Goal: Task Accomplishment & Management: Complete application form

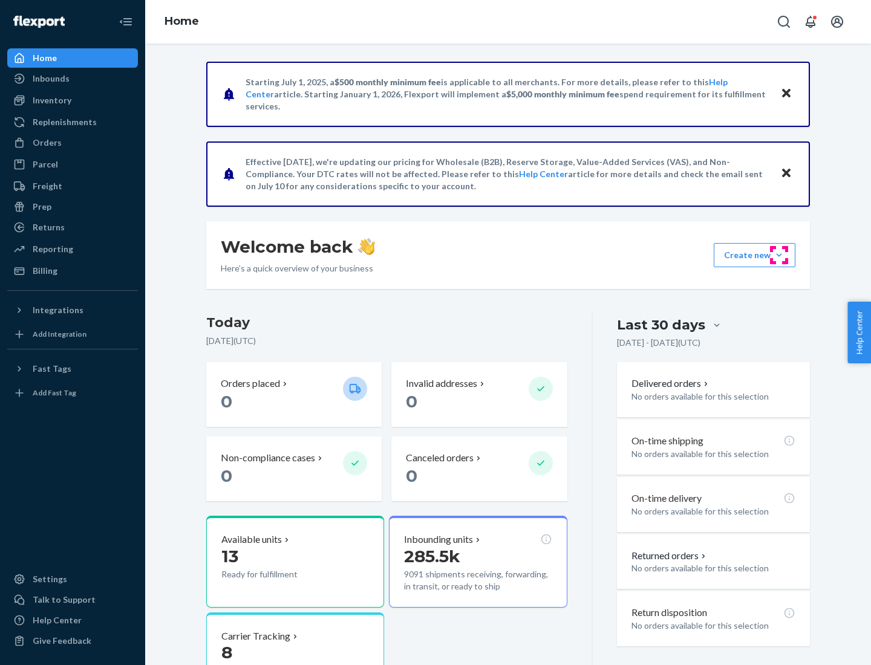
click at [779, 255] on button "Create new Create new inbound Create new order Create new product" at bounding box center [754, 255] width 82 height 24
click at [73, 79] on div "Inbounds" at bounding box center [72, 78] width 128 height 17
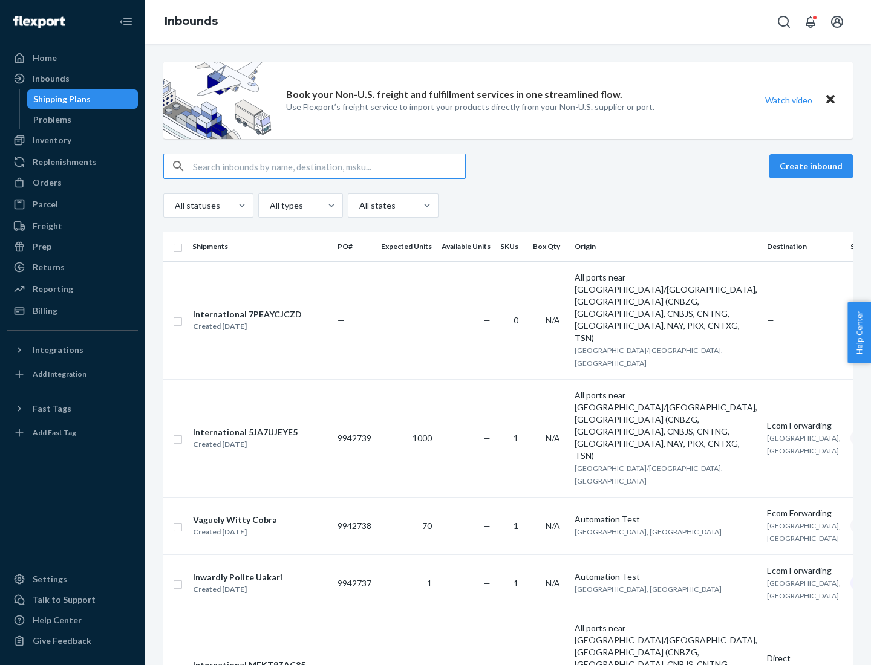
click at [813, 166] on button "Create inbound" at bounding box center [810, 166] width 83 height 24
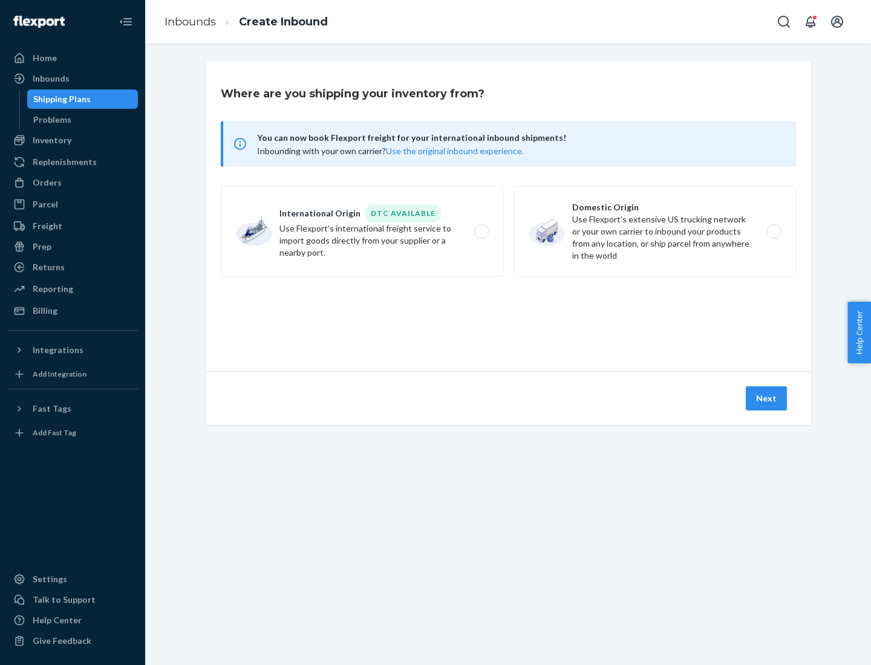
click at [655, 232] on label "Domestic Origin Use Flexport’s extensive US trucking network or your own carrie…" at bounding box center [654, 231] width 283 height 91
click at [773, 232] on input "Domestic Origin Use Flexport’s extensive US trucking network or your own carrie…" at bounding box center [777, 232] width 8 height 8
radio input "true"
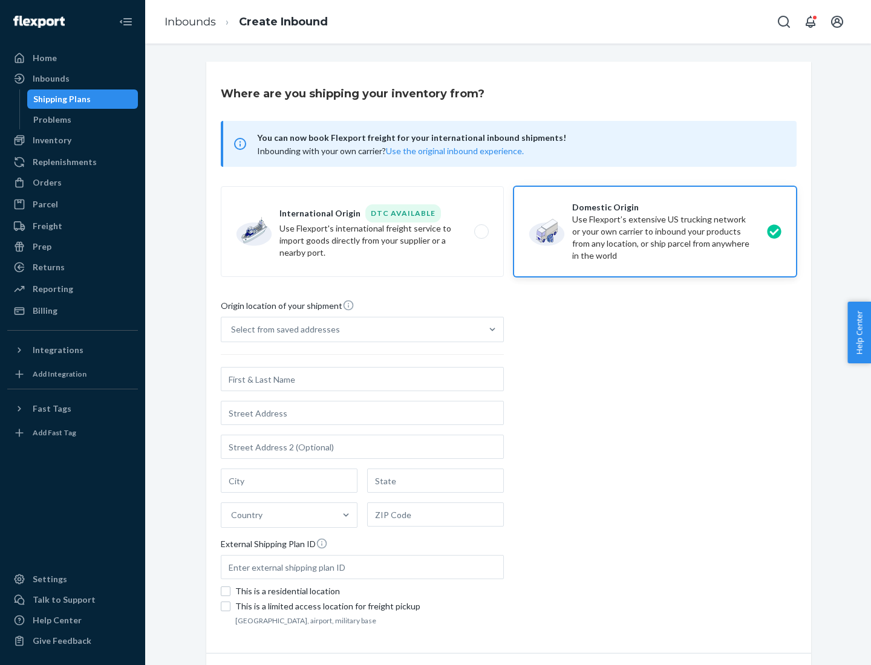
click at [282, 329] on div "Select from saved addresses" at bounding box center [285, 329] width 109 height 12
click at [232, 329] on input "Select from saved addresses" at bounding box center [231, 329] width 1 height 12
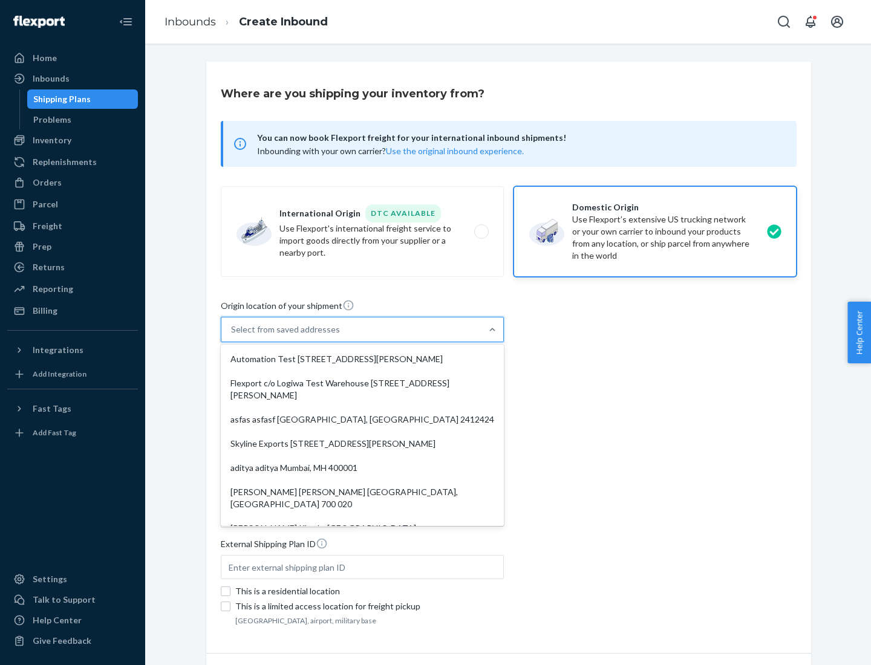
scroll to position [5, 0]
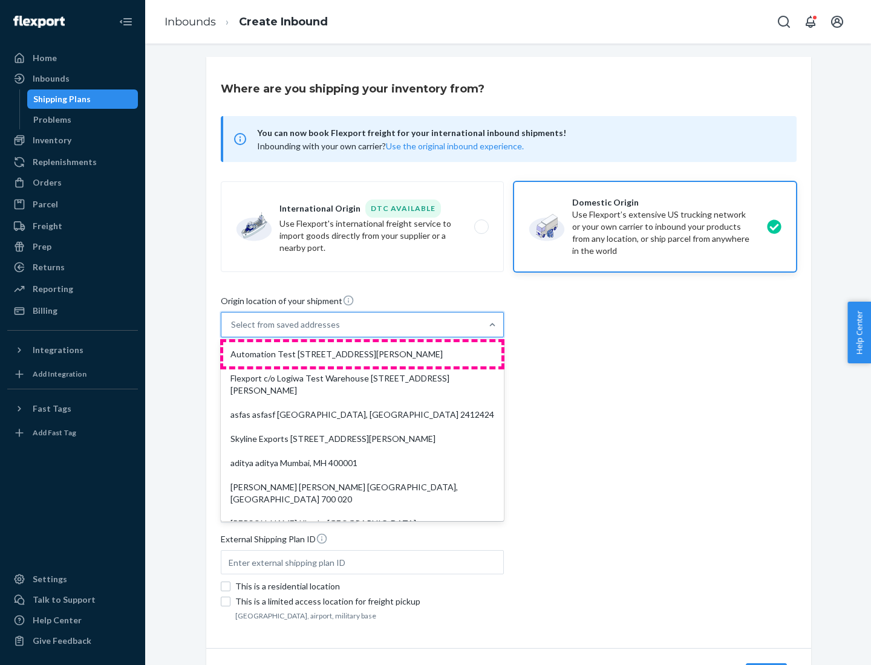
click at [362, 354] on div "Automation Test [STREET_ADDRESS][PERSON_NAME]" at bounding box center [362, 354] width 278 height 24
click at [232, 331] on input "option Automation Test [STREET_ADDRESS][PERSON_NAME]. 9 results available. Use …" at bounding box center [231, 325] width 1 height 12
type input "Automation Test"
type input "9th Floor"
type input "[GEOGRAPHIC_DATA]"
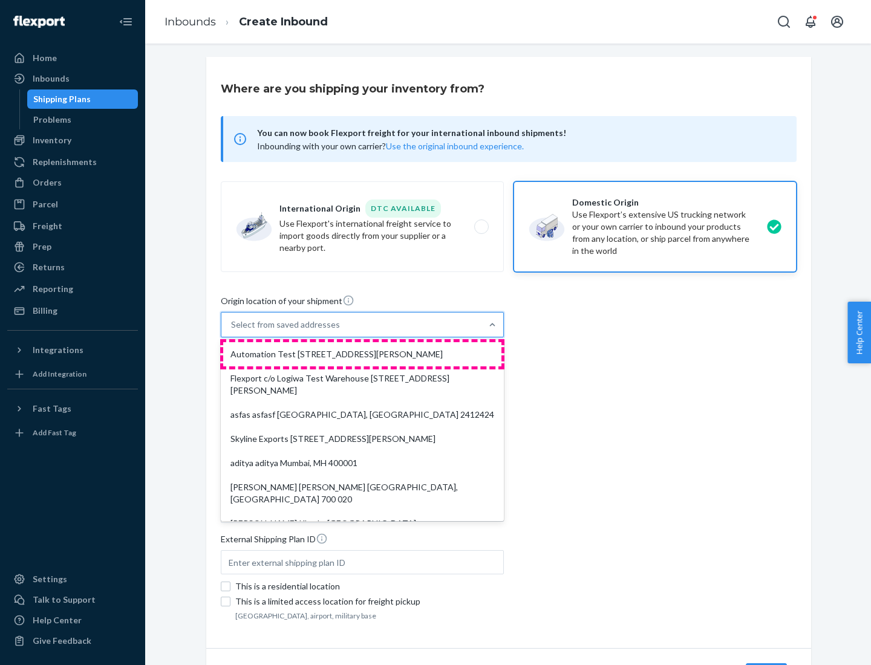
type input "CA"
type input "94104"
type input "[STREET_ADDRESS][PERSON_NAME]"
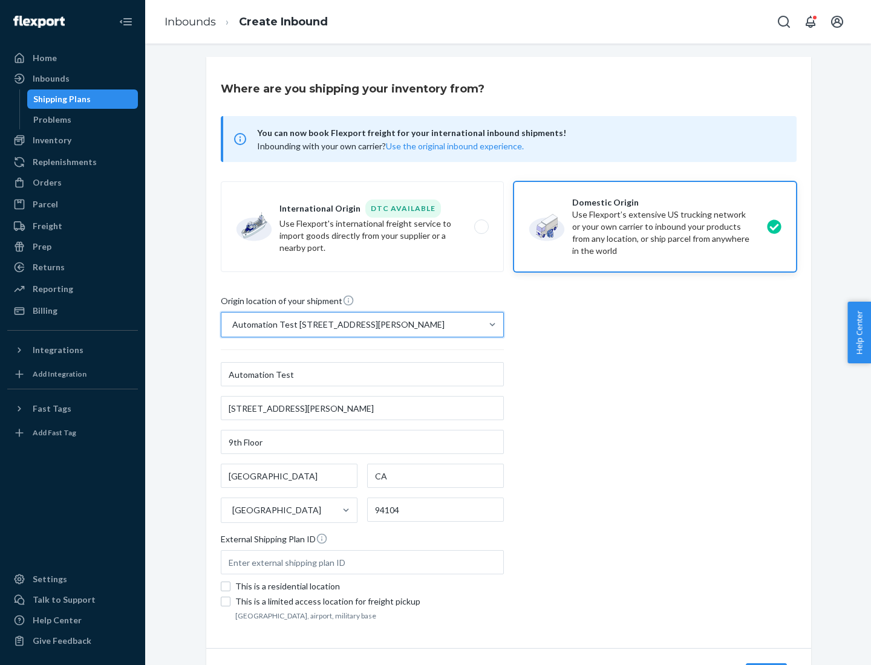
scroll to position [71, 0]
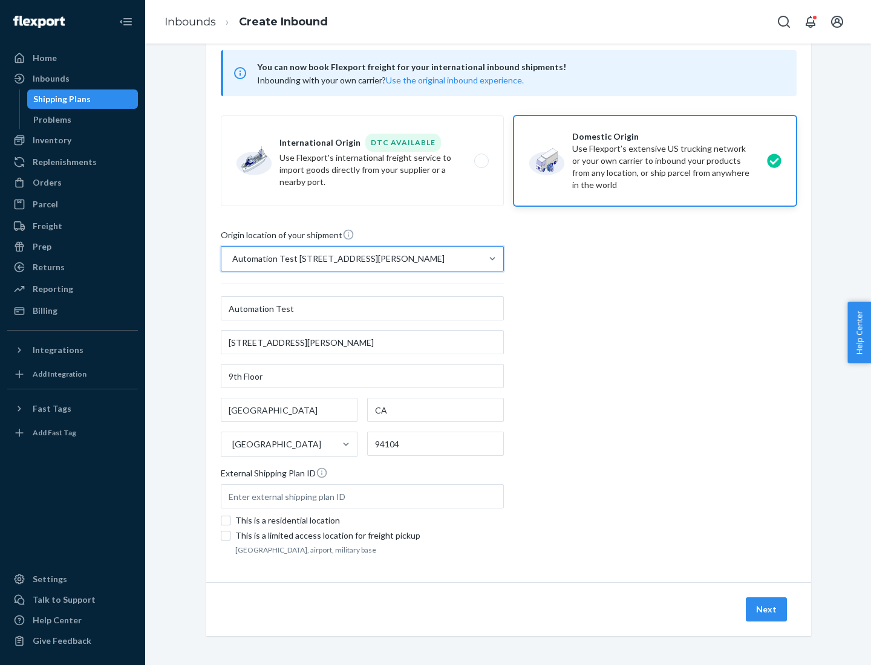
click at [767, 609] on button "Next" at bounding box center [765, 609] width 41 height 24
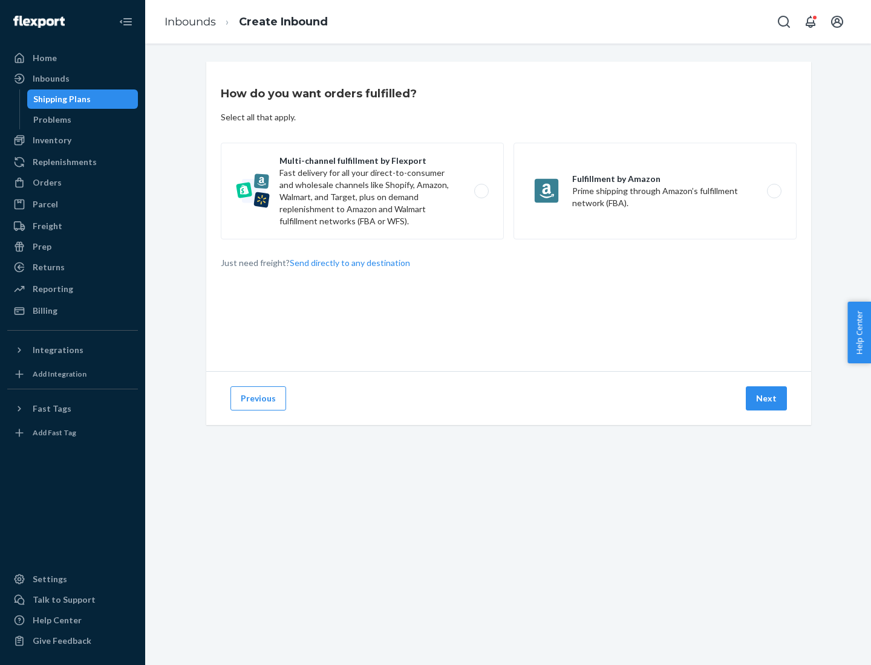
click at [362, 191] on label "Multi-channel fulfillment by Flexport Fast delivery for all your direct-to-cons…" at bounding box center [362, 191] width 283 height 97
click at [481, 191] on input "Multi-channel fulfillment by Flexport Fast delivery for all your direct-to-cons…" at bounding box center [485, 191] width 8 height 8
radio input "true"
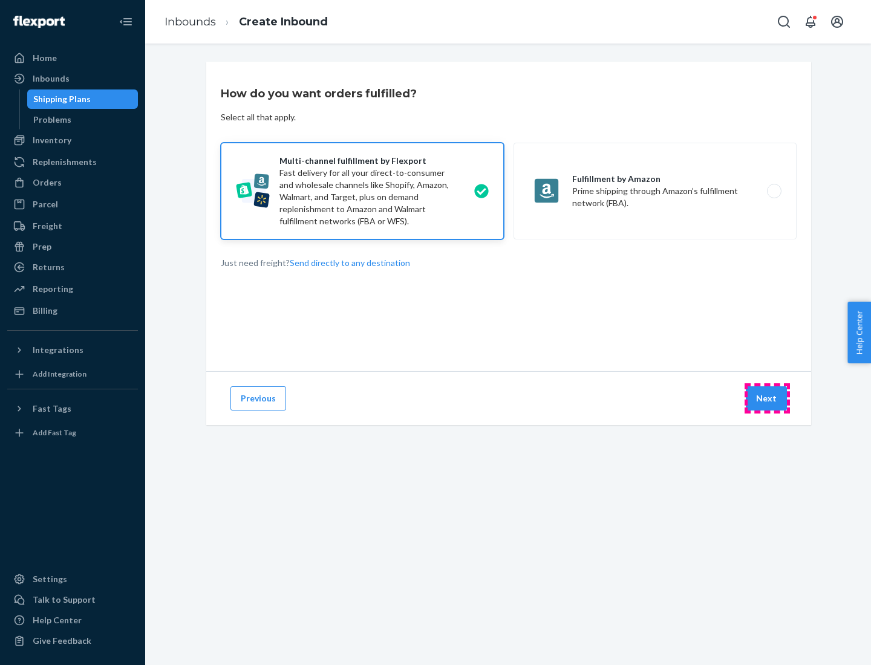
click at [767, 398] on button "Next" at bounding box center [765, 398] width 41 height 24
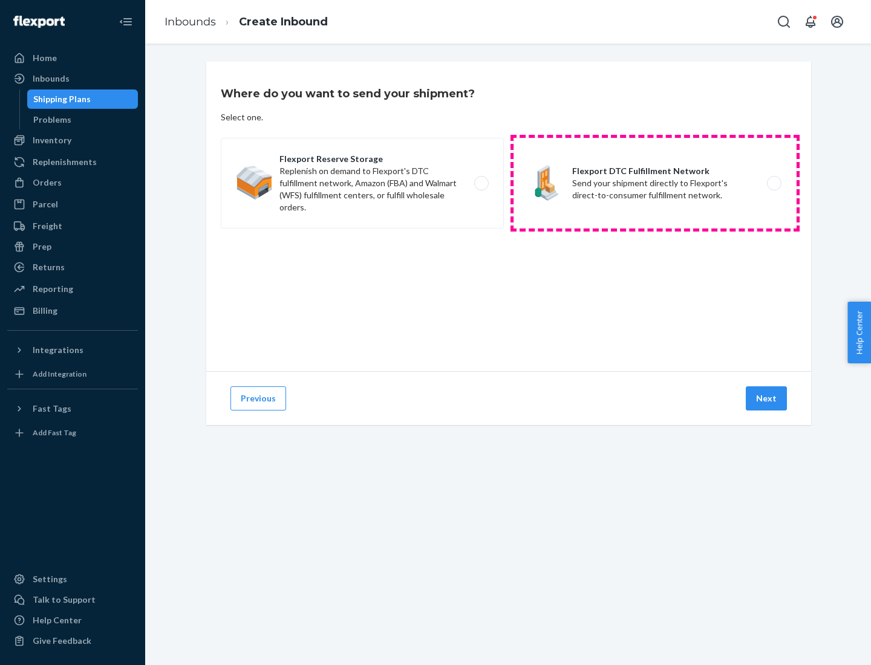
click at [655, 183] on label "Flexport DTC Fulfillment Network Send your shipment directly to Flexport's dire…" at bounding box center [654, 183] width 283 height 91
click at [773, 183] on input "Flexport DTC Fulfillment Network Send your shipment directly to Flexport's dire…" at bounding box center [777, 184] width 8 height 8
radio input "true"
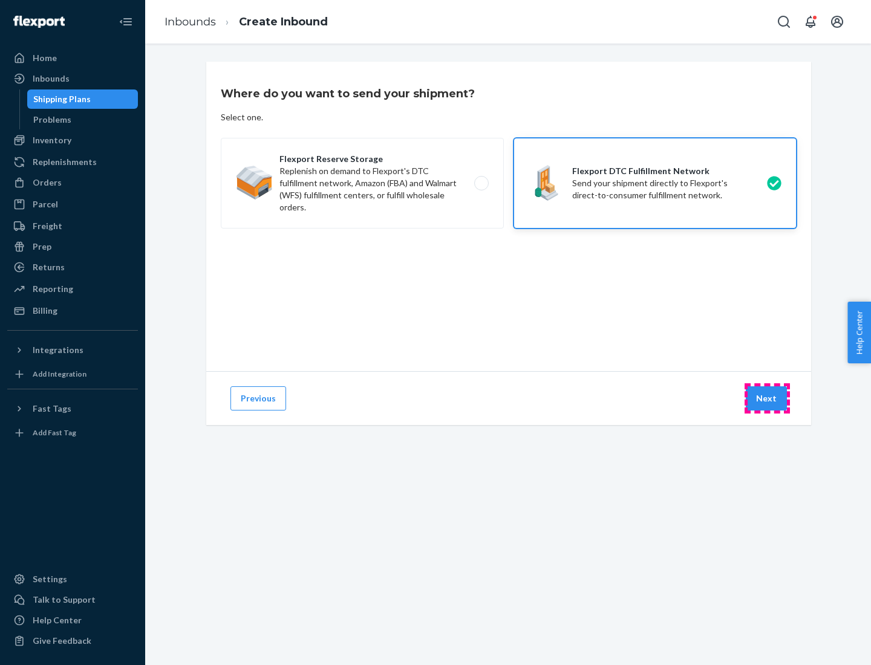
click at [767, 398] on button "Next" at bounding box center [765, 398] width 41 height 24
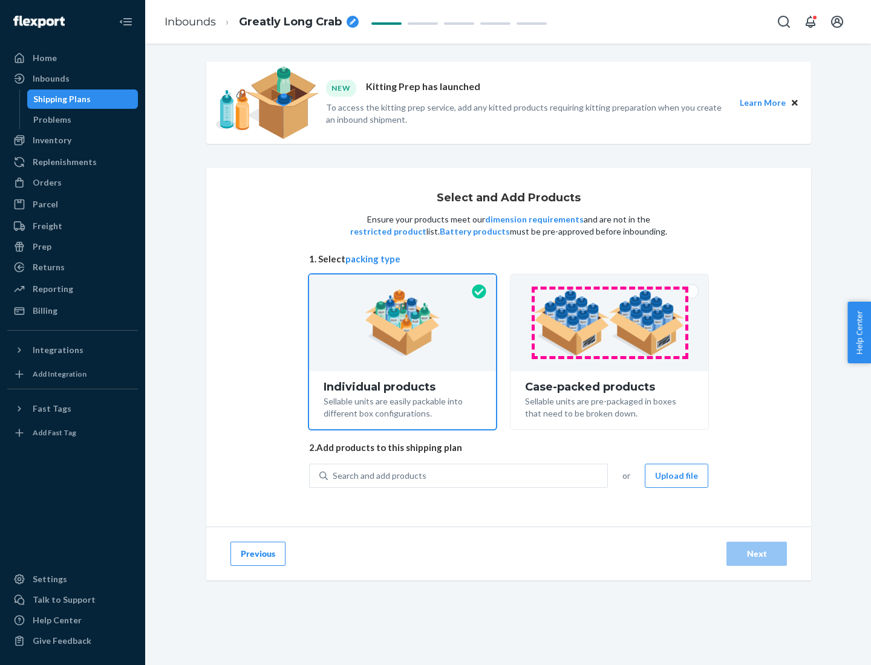
click at [609, 323] on img at bounding box center [609, 323] width 151 height 67
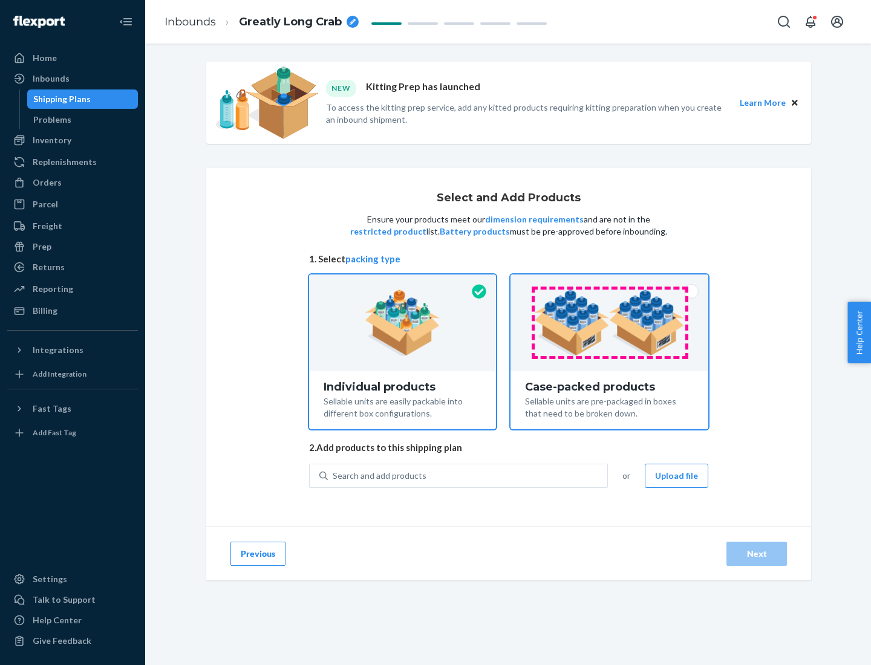
click at [609, 282] on input "Case-packed products Sellable units are pre-packaged in boxes that need to be b…" at bounding box center [609, 278] width 8 height 8
radio input "true"
radio input "false"
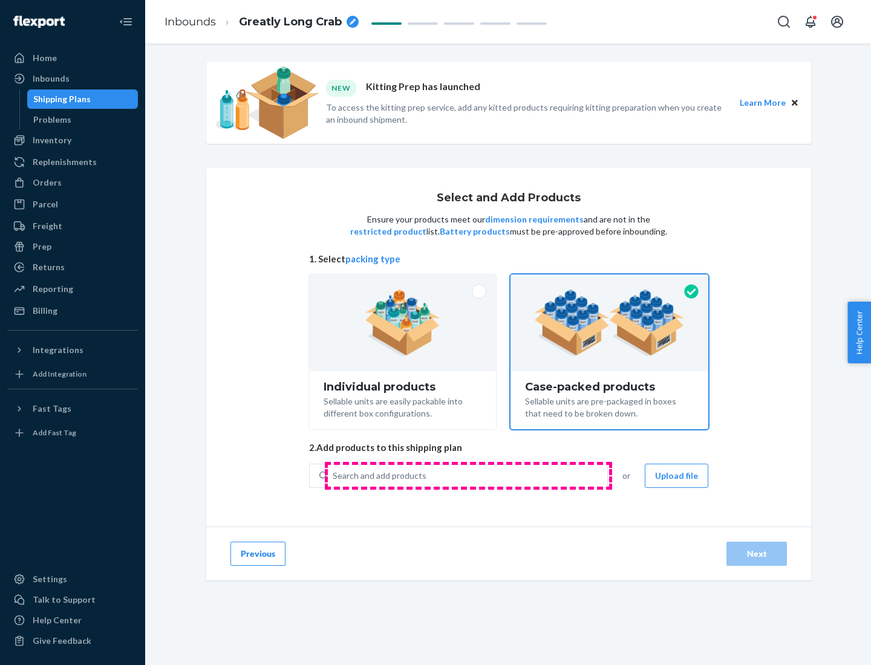
click at [468, 475] on div "Search and add products" at bounding box center [467, 476] width 279 height 22
click at [334, 475] on input "Search and add products" at bounding box center [333, 476] width 1 height 12
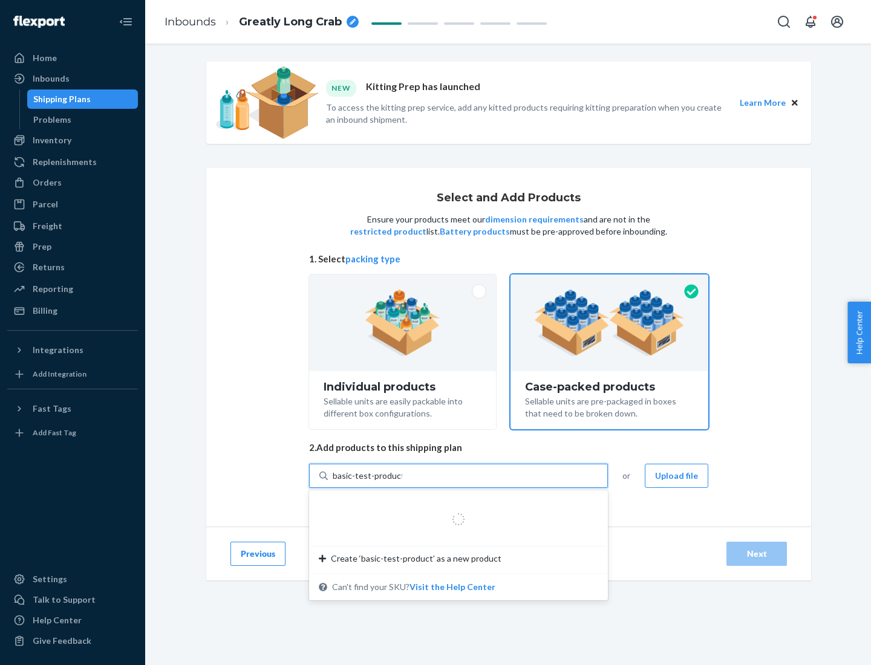
type input "basic-test-product-1"
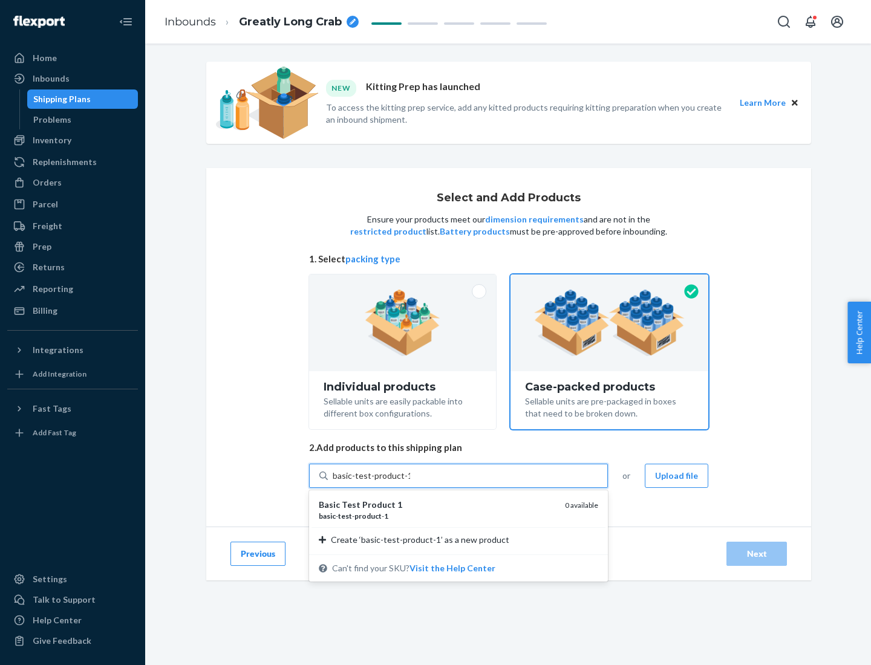
click at [437, 516] on div "basic - test - product - 1" at bounding box center [437, 516] width 236 height 10
click at [410, 482] on input "basic-test-product-1" at bounding box center [371, 476] width 77 height 12
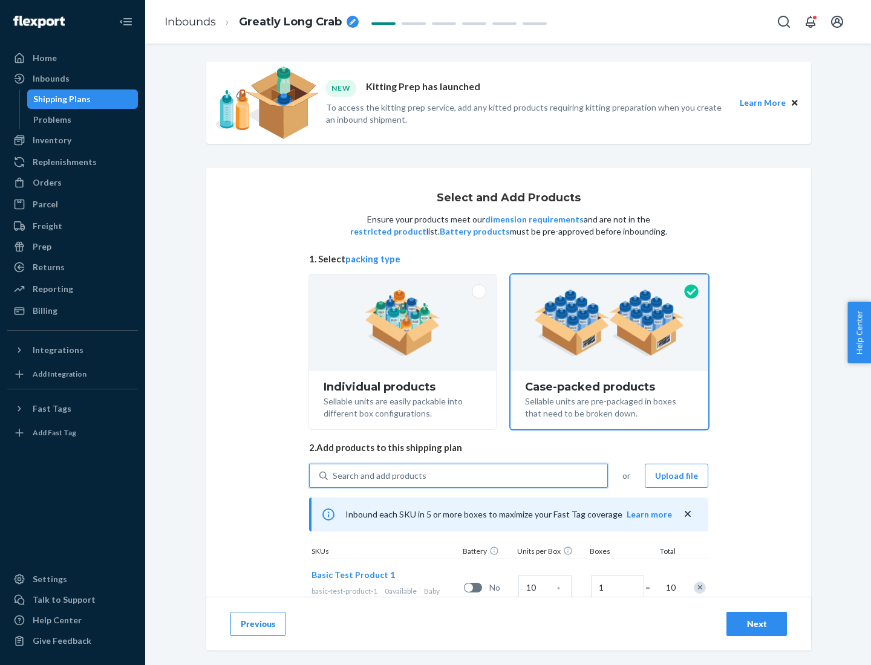
scroll to position [44, 0]
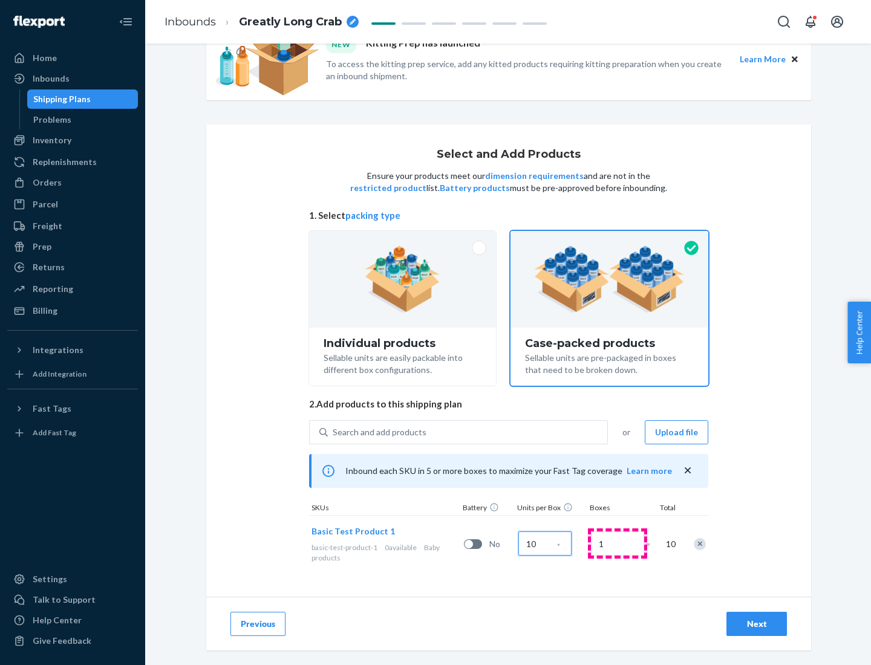
type input "10"
type input "7"
click at [756, 624] on div "Next" at bounding box center [756, 624] width 40 height 12
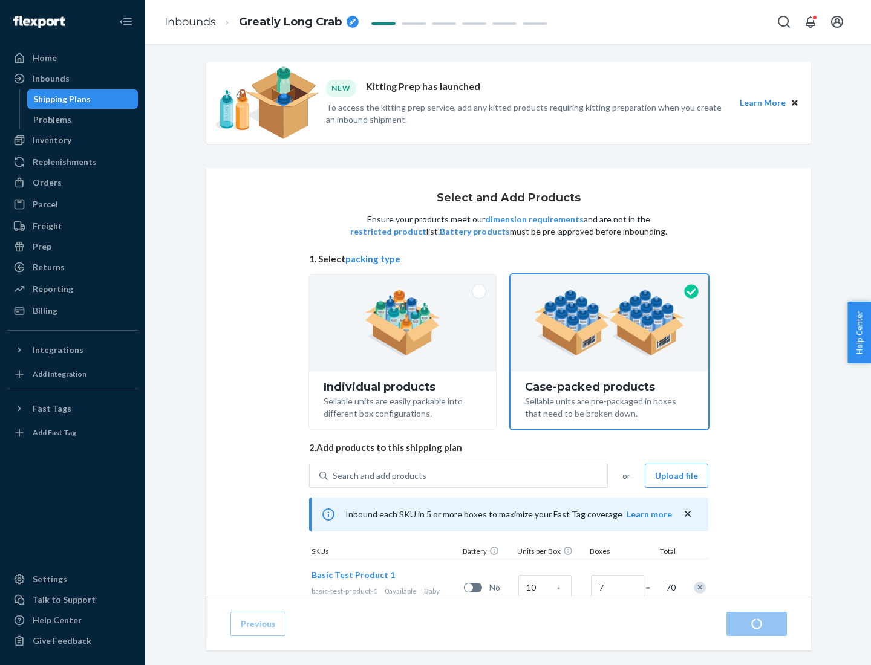
radio input "true"
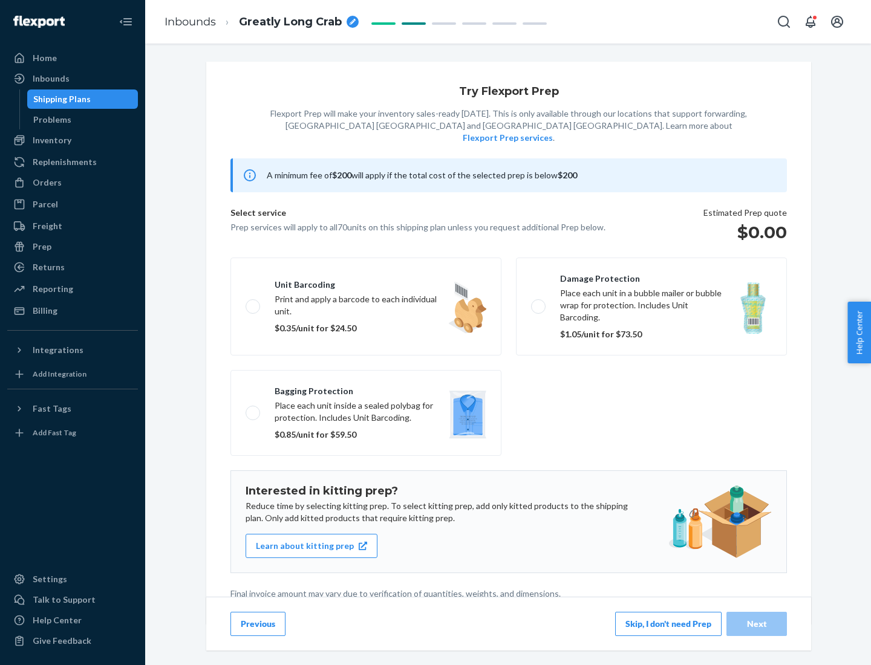
scroll to position [3, 0]
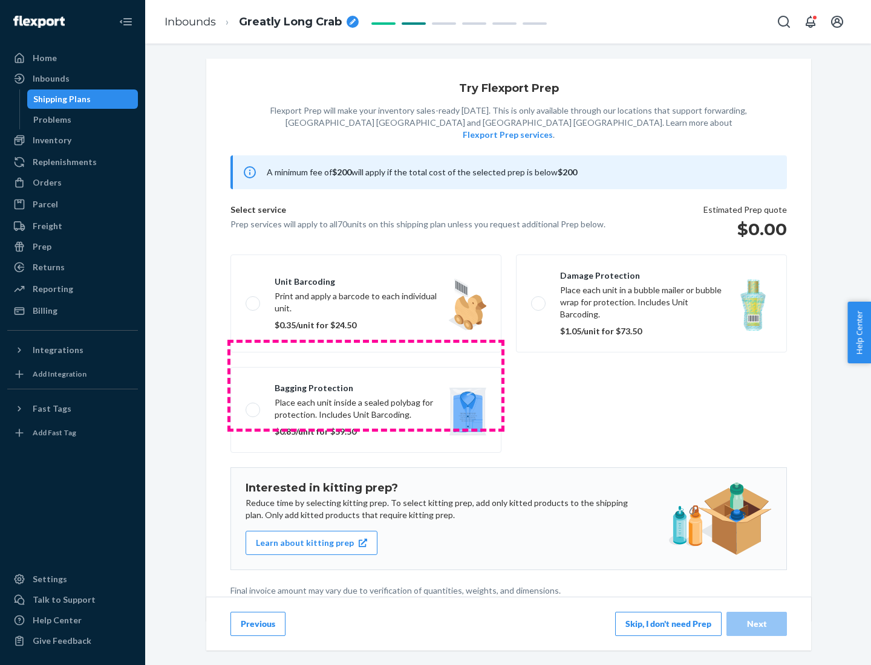
click at [366, 385] on label "Bagging protection Place each unit inside a sealed polybag for protection. Incl…" at bounding box center [365, 410] width 271 height 86
click at [253, 406] on input "Bagging protection Place each unit inside a sealed polybag for protection. Incl…" at bounding box center [249, 410] width 8 height 8
checkbox input "true"
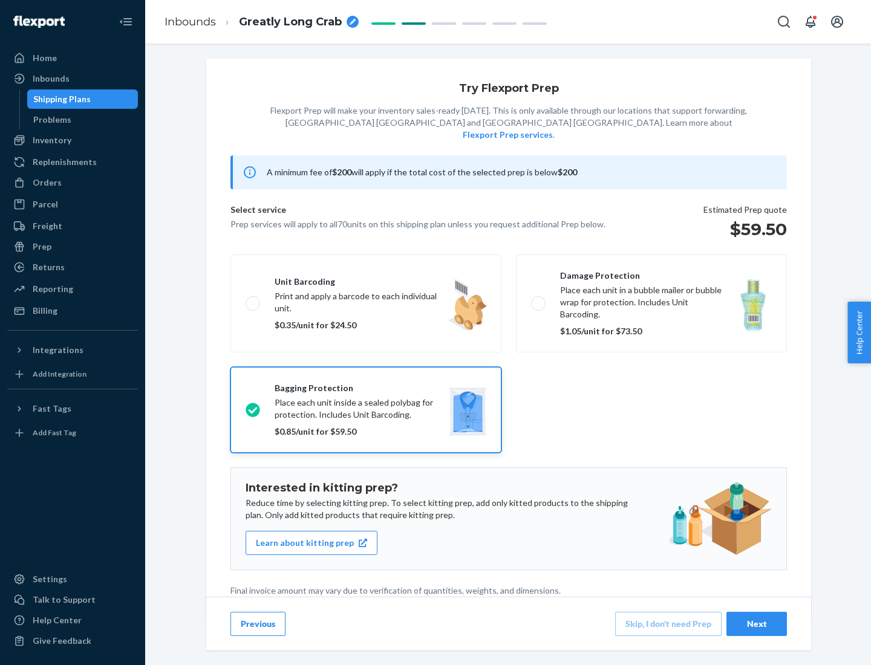
click at [756, 623] on div "Next" at bounding box center [756, 624] width 40 height 12
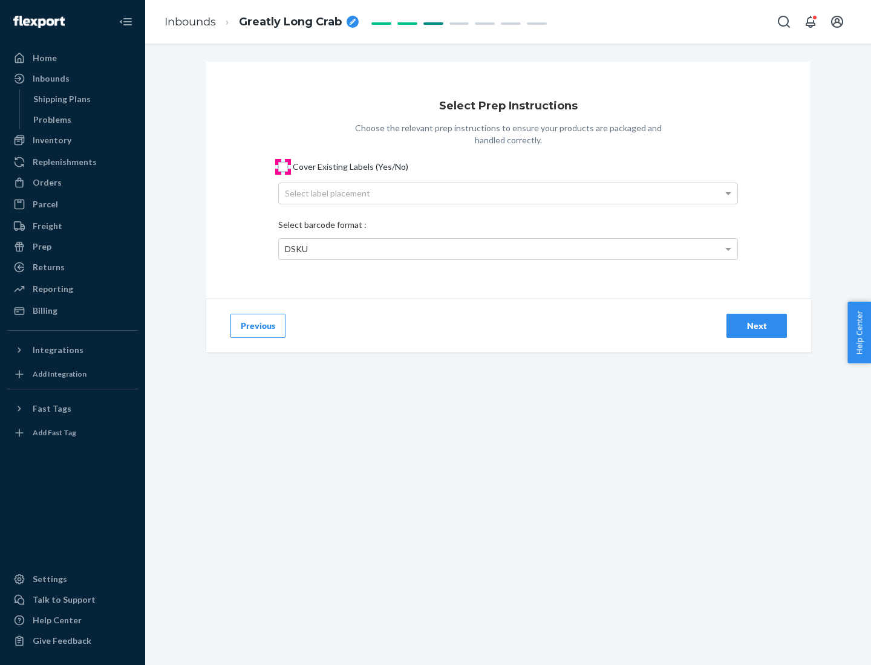
click at [283, 166] on input "Cover Existing Labels (Yes/No)" at bounding box center [283, 167] width 10 height 10
checkbox input "true"
click at [508, 193] on div "Select label placement" at bounding box center [508, 193] width 458 height 21
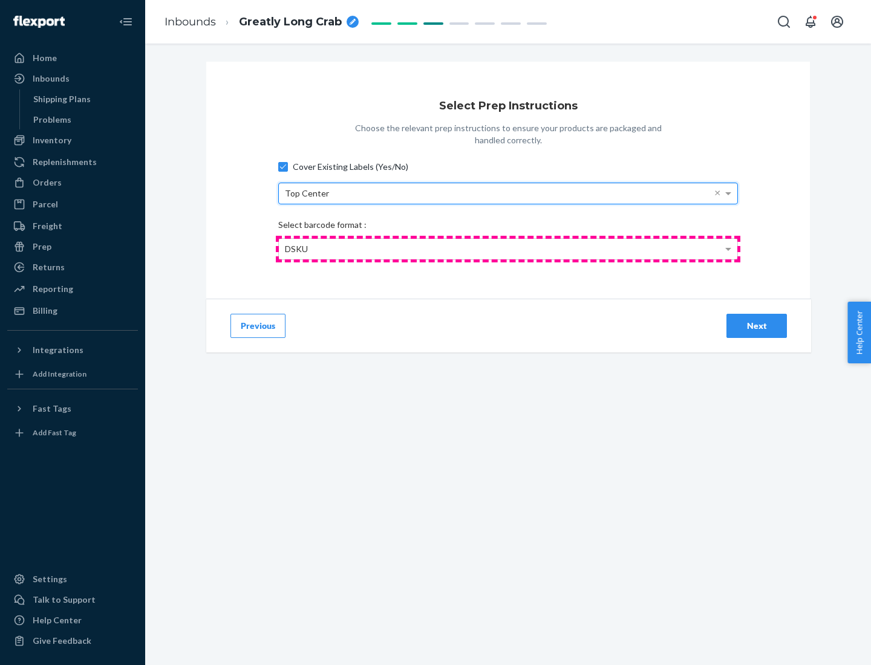
click at [508, 248] on div "DSKU" at bounding box center [508, 249] width 458 height 21
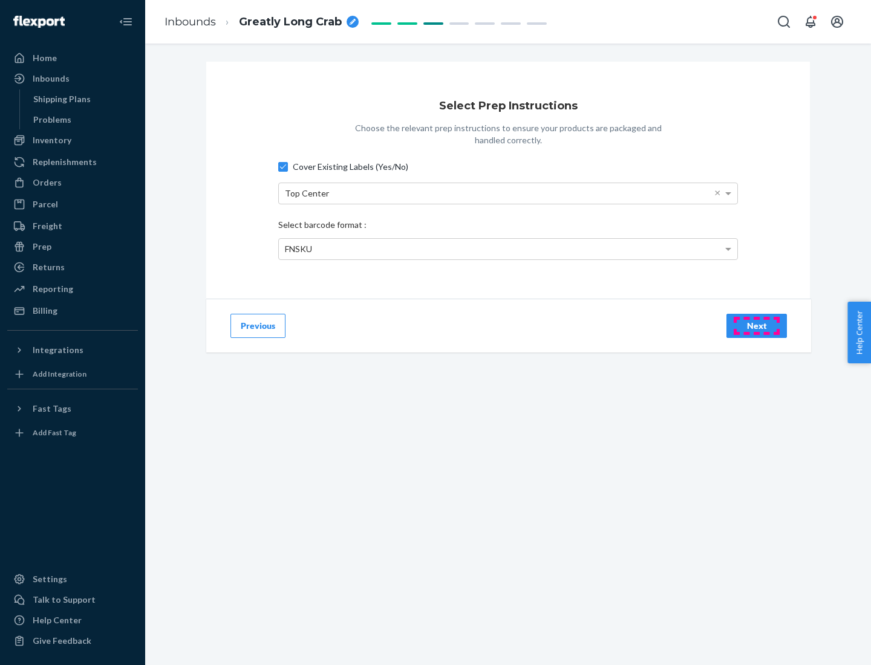
click at [756, 325] on div "Next" at bounding box center [756, 326] width 40 height 12
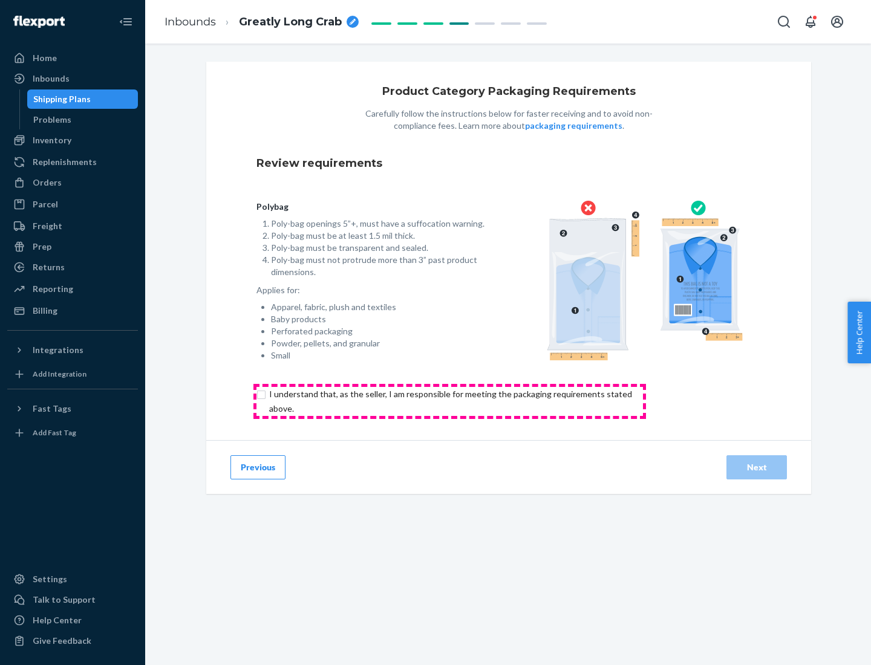
click at [449, 401] on input "checkbox" at bounding box center [457, 401] width 402 height 29
checkbox input "true"
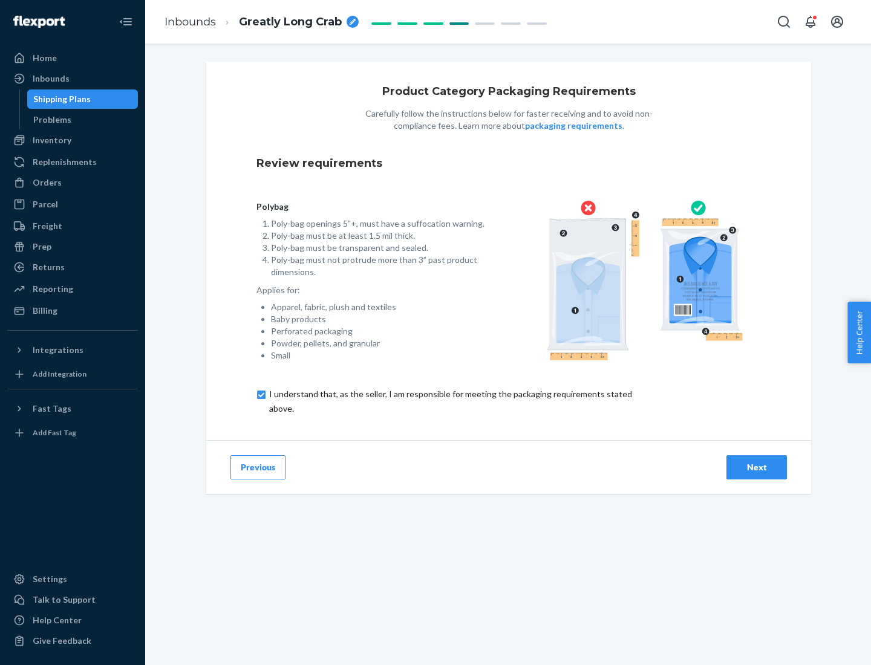
click at [756, 467] on div "Next" at bounding box center [756, 467] width 40 height 12
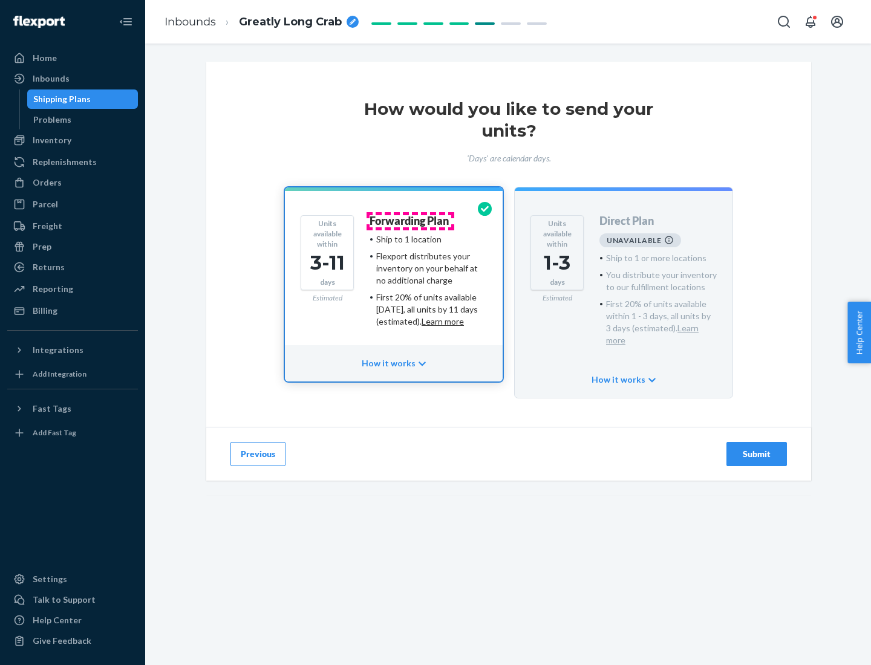
click at [410, 221] on h4 "Forwarding Plan" at bounding box center [408, 221] width 79 height 12
click at [756, 448] on div "Submit" at bounding box center [756, 454] width 40 height 12
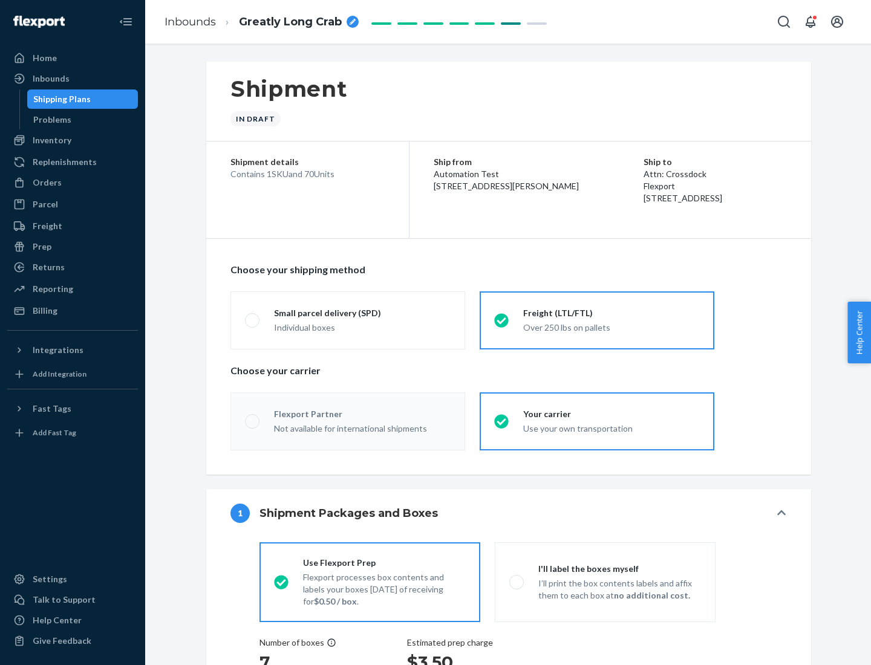
radio input "true"
radio input "false"
radio input "true"
radio input "false"
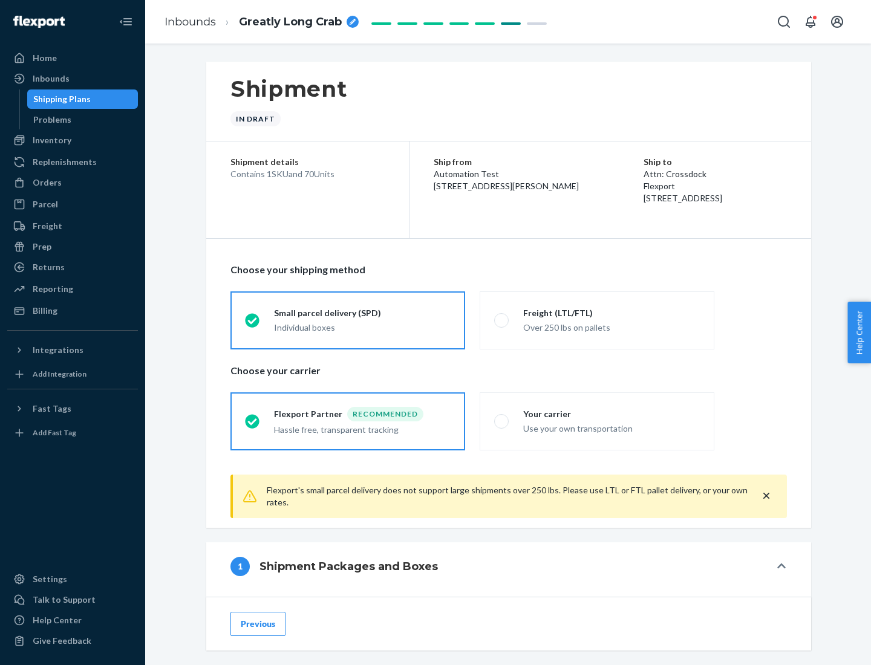
click at [597, 320] on div "Over 250 lbs on pallets" at bounding box center [611, 326] width 177 height 15
click at [502, 320] on input "Freight (LTL/FTL) Over 250 lbs on pallets" at bounding box center [498, 320] width 8 height 8
radio input "true"
radio input "false"
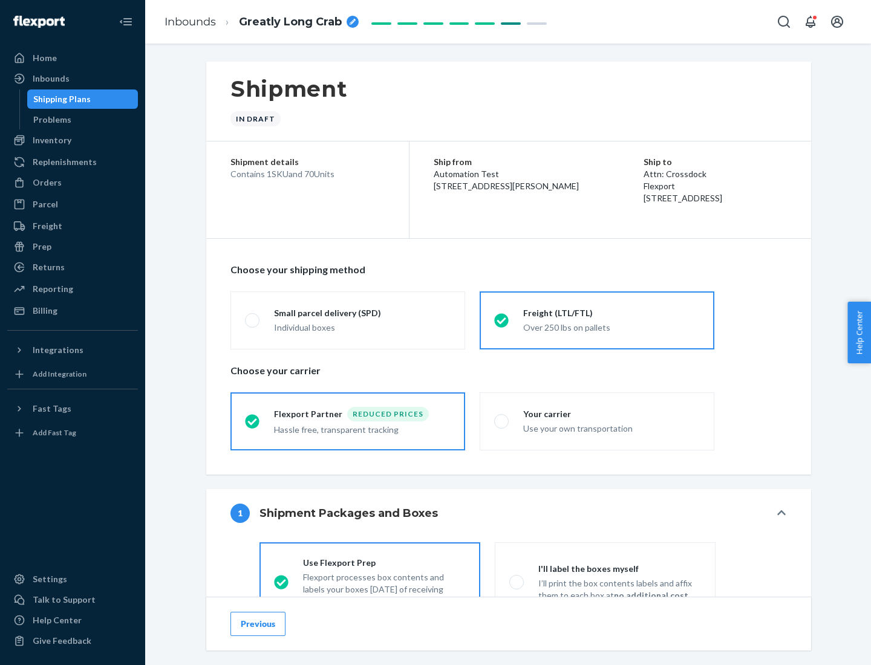
scroll to position [67, 0]
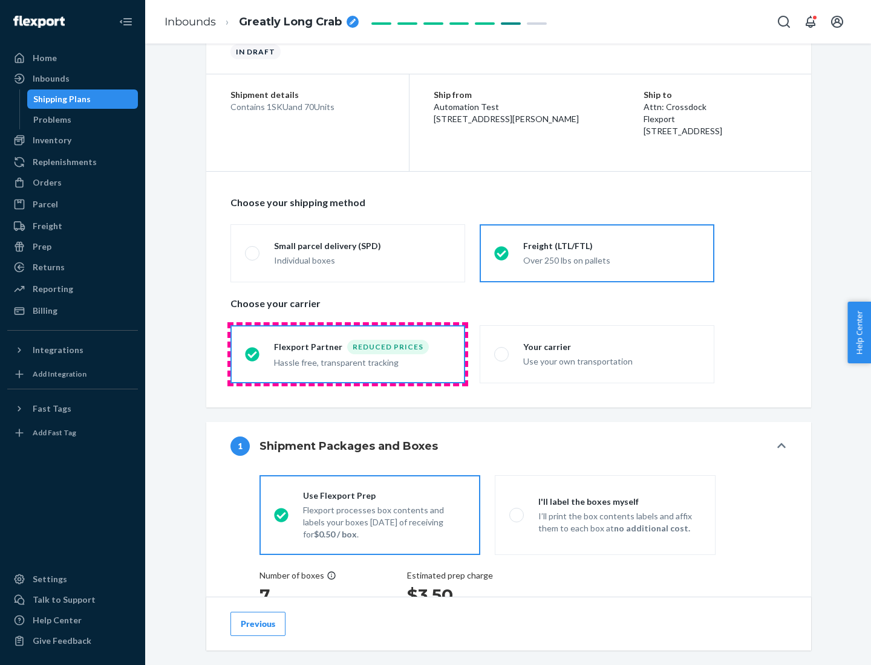
click at [348, 354] on div "Hassle free, transparent tracking" at bounding box center [362, 361] width 177 height 15
click at [253, 354] on input "Flexport Partner Reduced prices Hassle free, transparent tracking" at bounding box center [249, 354] width 8 height 8
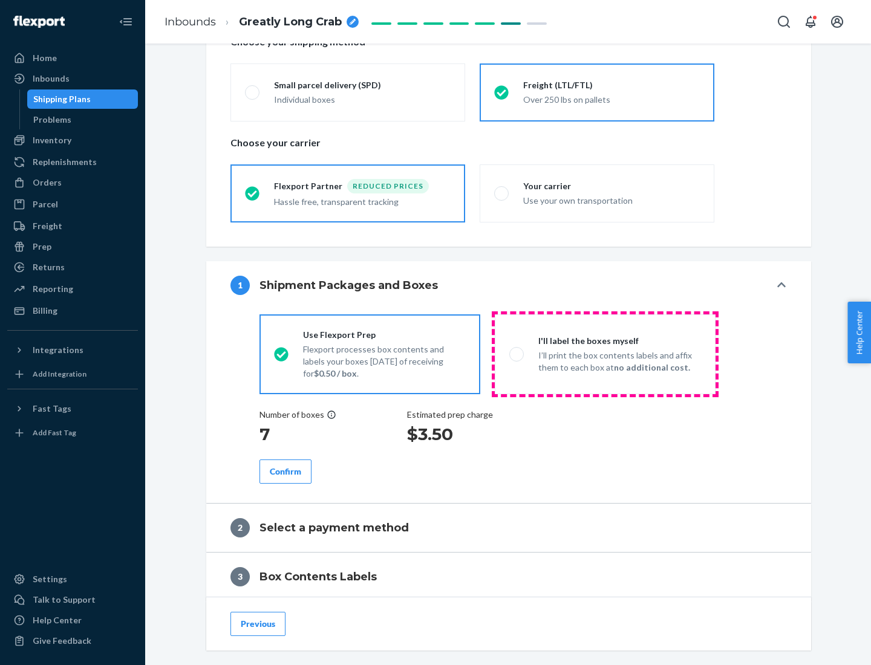
click at [605, 354] on p "I’ll print the box contents labels and affix them to each box at no additional …" at bounding box center [619, 361] width 163 height 24
click at [517, 354] on input "I'll label the boxes myself I’ll print the box contents labels and affix them t…" at bounding box center [513, 354] width 8 height 8
radio input "true"
radio input "false"
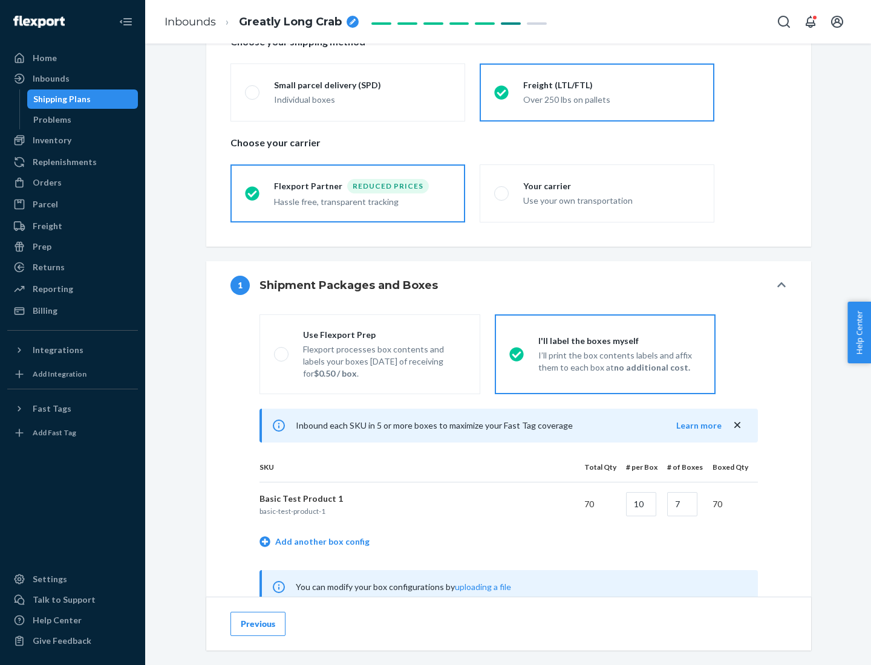
scroll to position [378, 0]
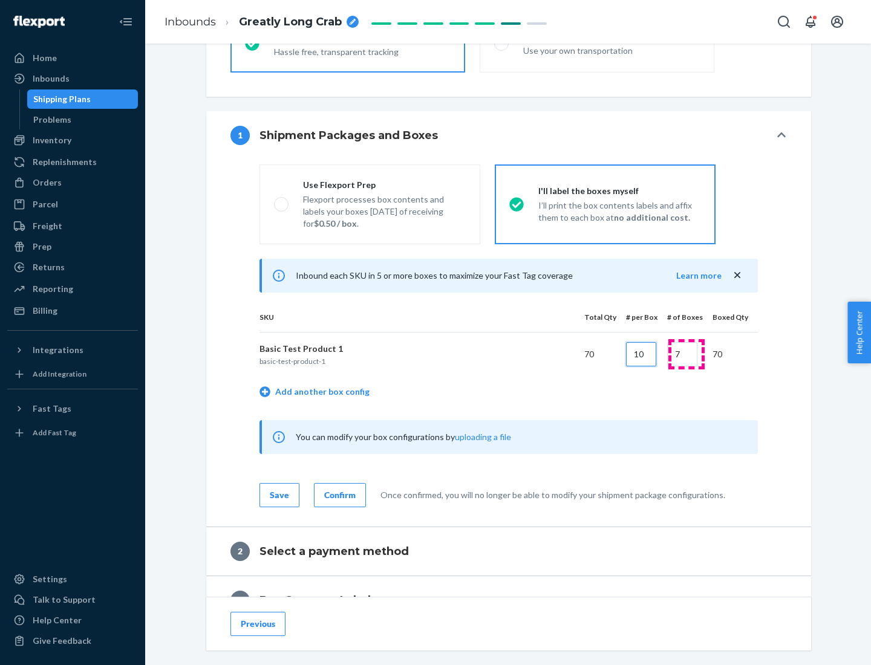
type input "10"
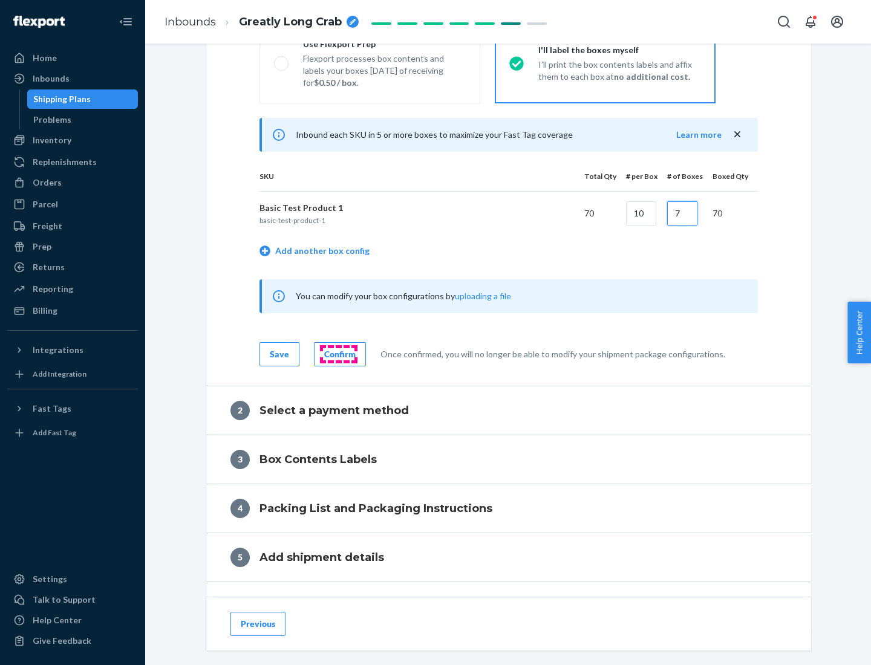
type input "7"
click at [338, 354] on div "Confirm" at bounding box center [339, 354] width 31 height 12
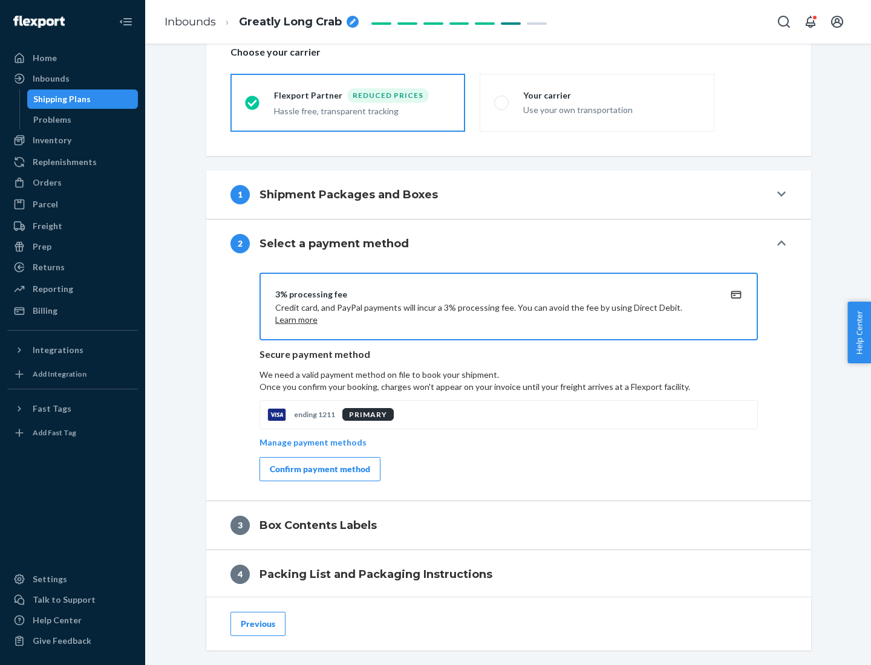
scroll to position [433, 0]
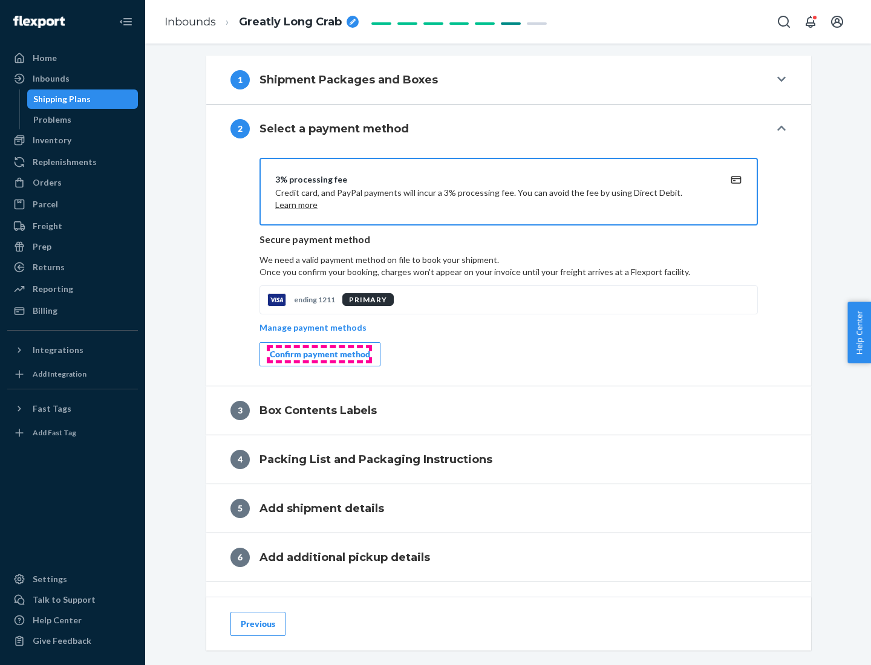
click at [319, 354] on div "Confirm payment method" at bounding box center [320, 354] width 100 height 12
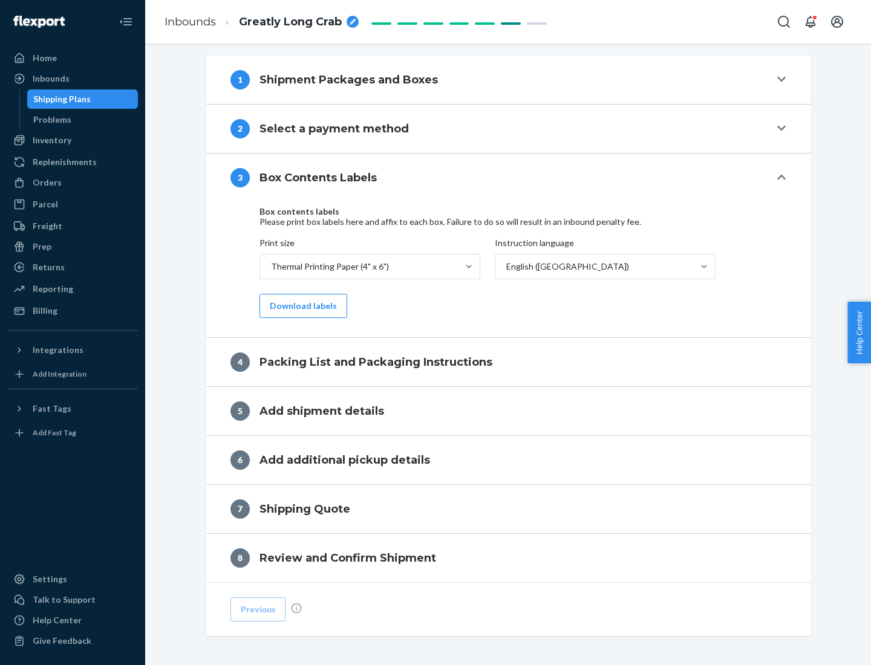
scroll to position [385, 0]
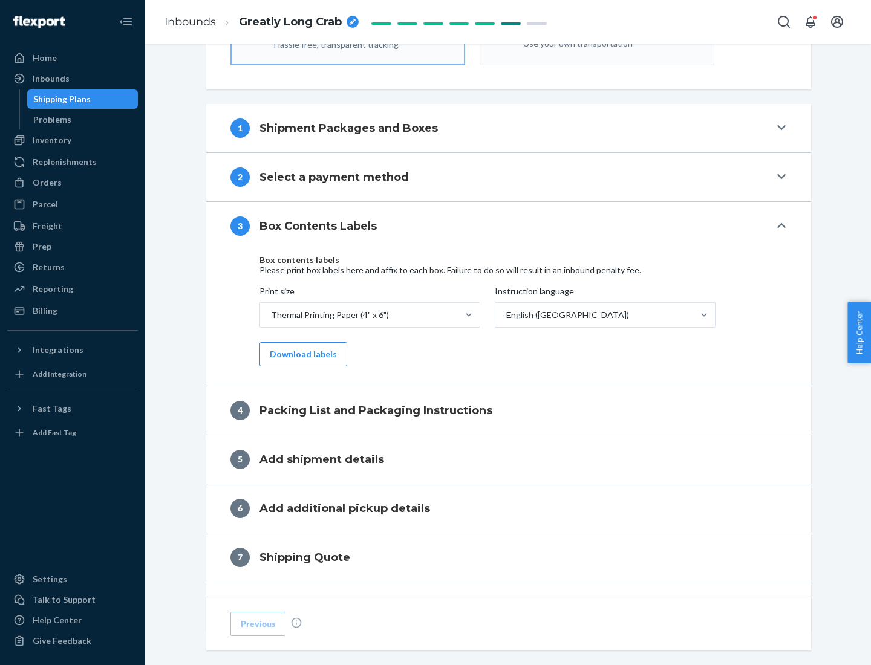
click at [300, 354] on button "Download labels" at bounding box center [303, 354] width 88 height 24
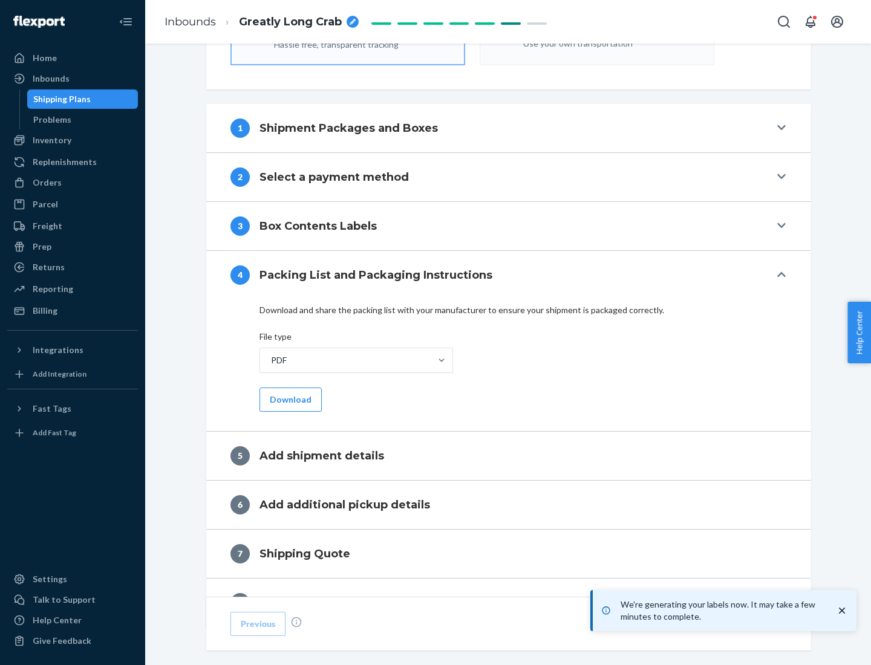
scroll to position [430, 0]
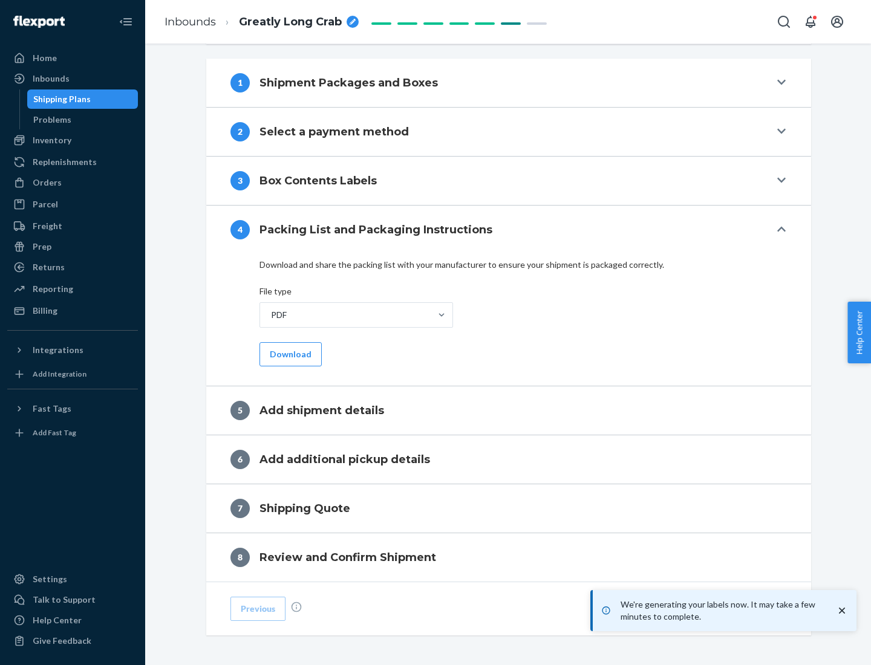
click at [289, 354] on button "Download" at bounding box center [290, 354] width 62 height 24
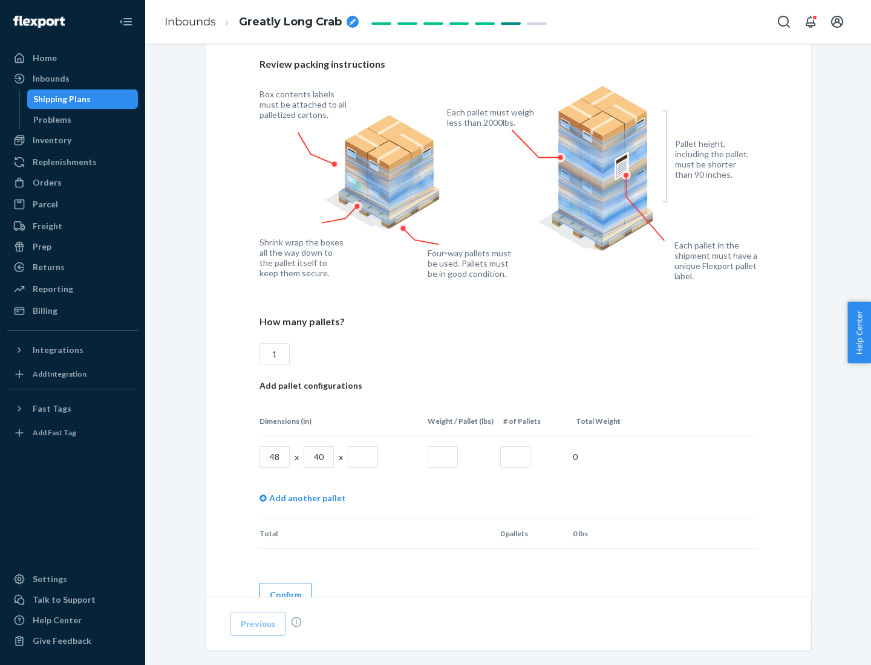
scroll to position [878, 0]
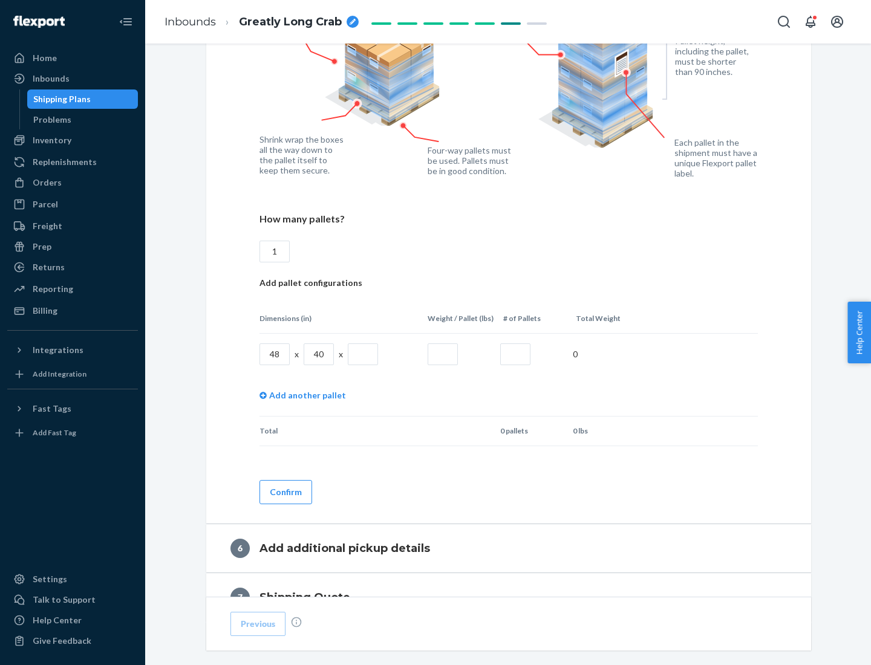
type input "1"
type input "40"
type input "200"
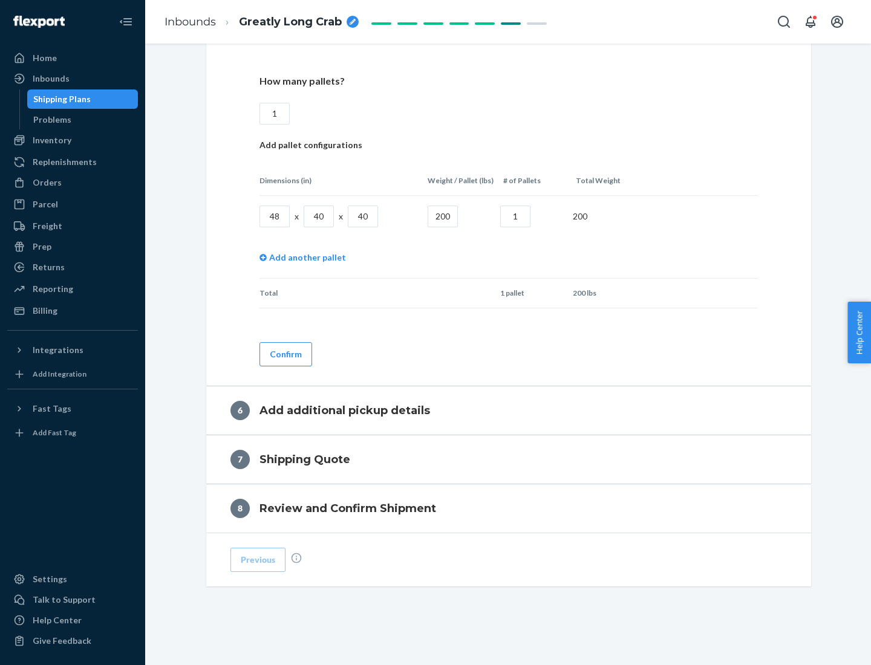
type input "1"
click at [285, 354] on button "Confirm" at bounding box center [285, 354] width 53 height 24
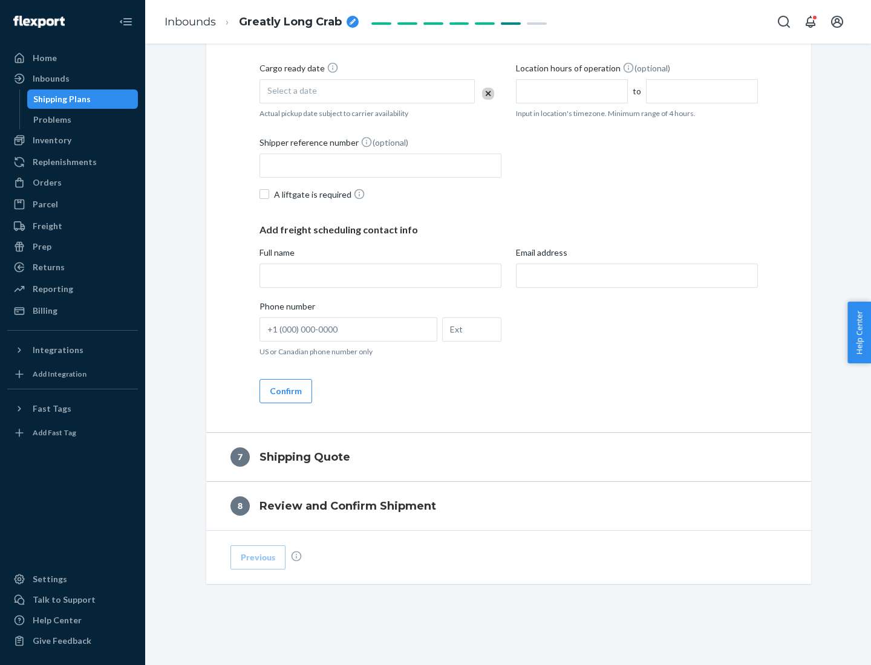
scroll to position [462, 0]
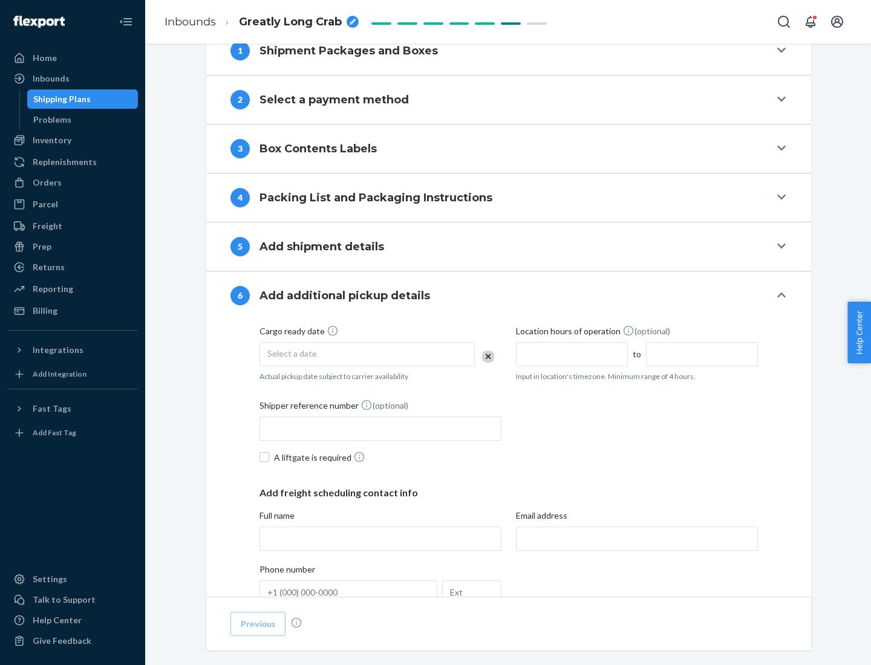
click at [367, 354] on div "Select a date" at bounding box center [366, 354] width 215 height 24
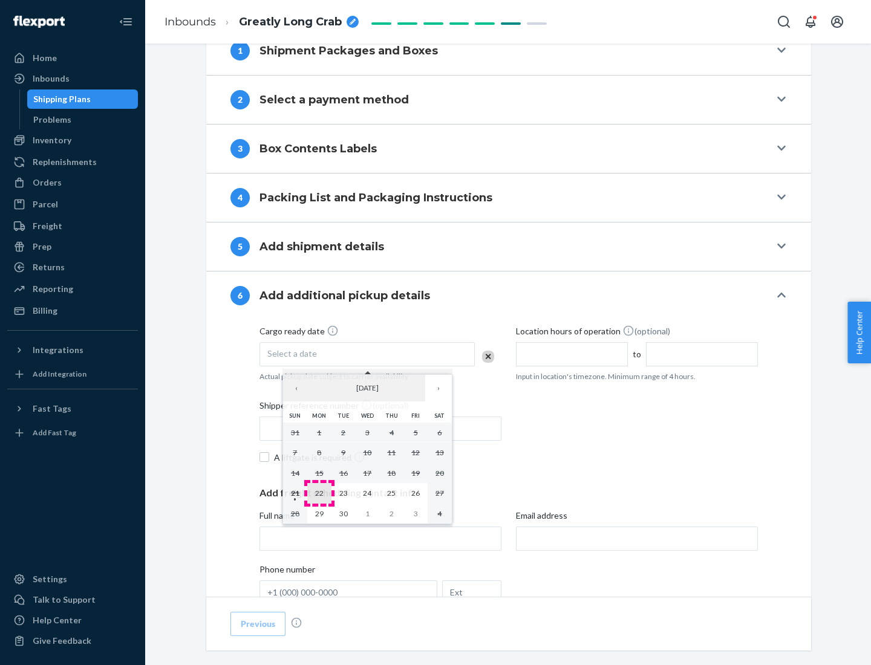
click at [319, 493] on abbr "22" at bounding box center [319, 492] width 8 height 9
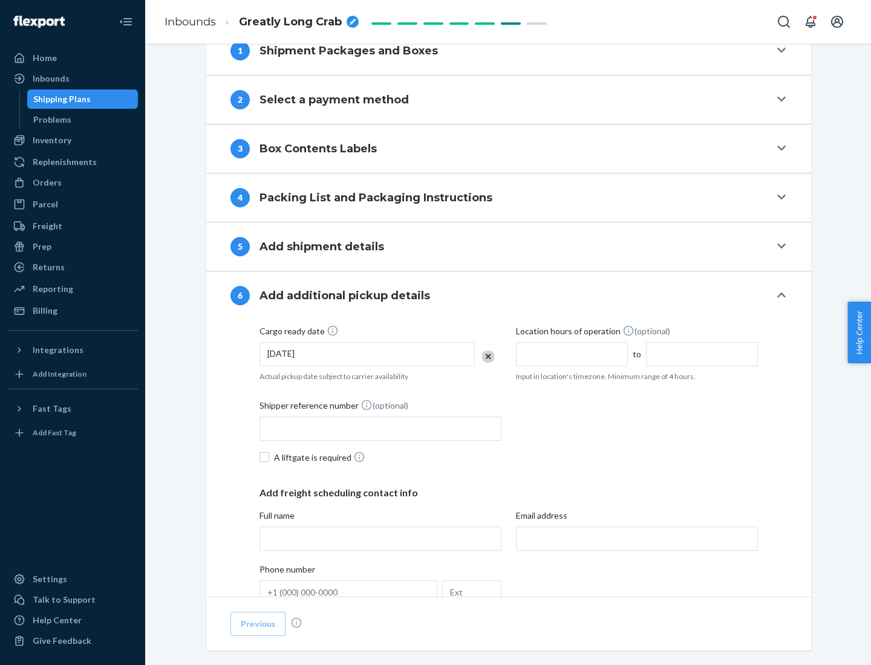
scroll to position [647, 0]
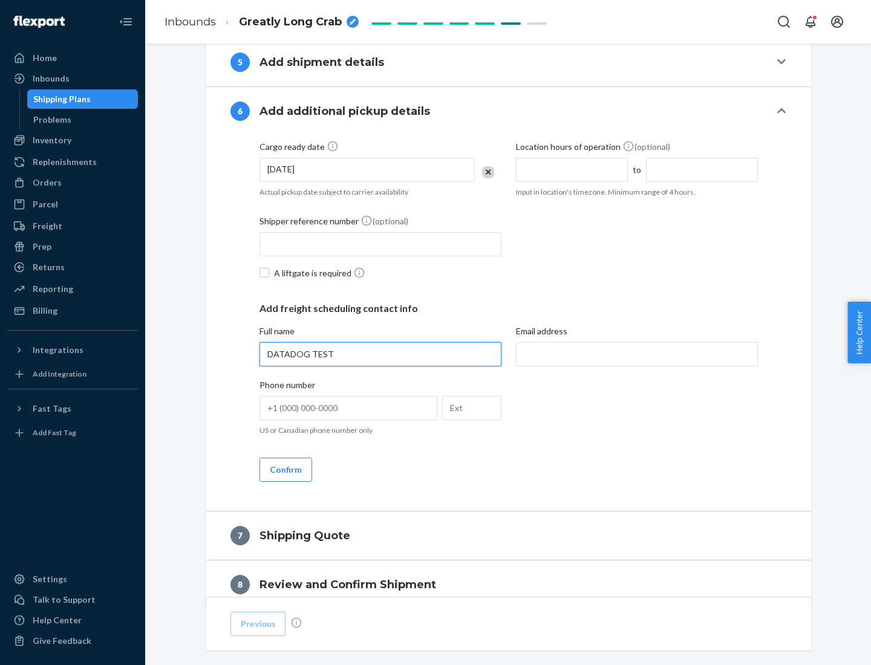
type input "DATADOG TEST"
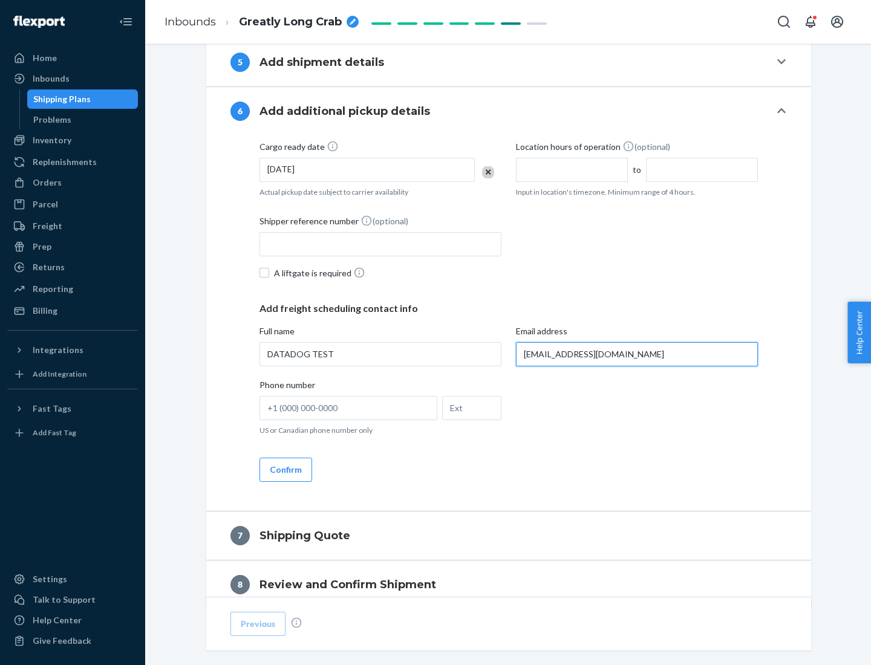
scroll to position [701, 0]
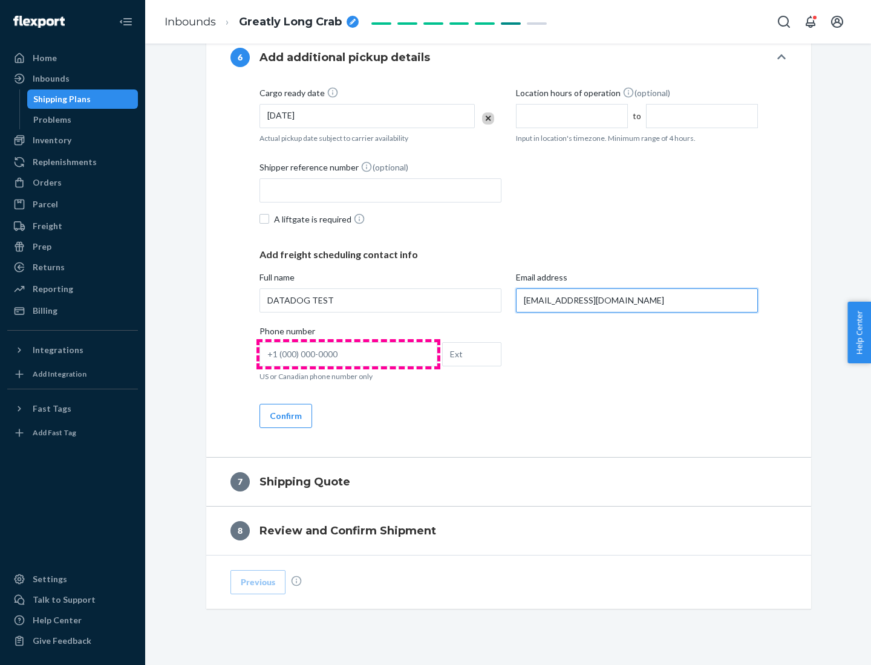
type input "[EMAIL_ADDRESS][DOMAIN_NAME]"
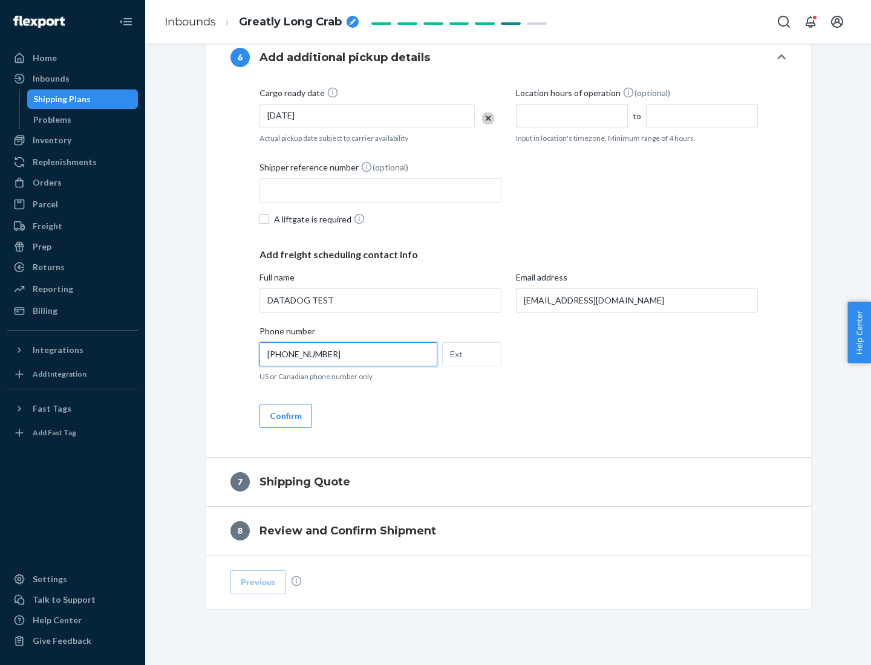
scroll to position [725, 0]
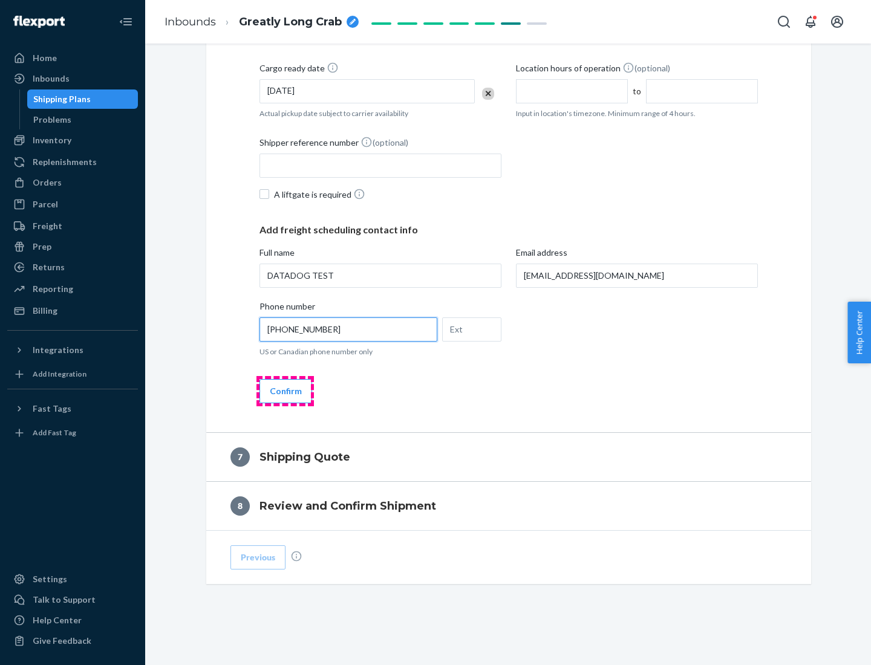
type input "[PHONE_NUMBER]"
click at [285, 391] on button "Confirm" at bounding box center [285, 391] width 53 height 24
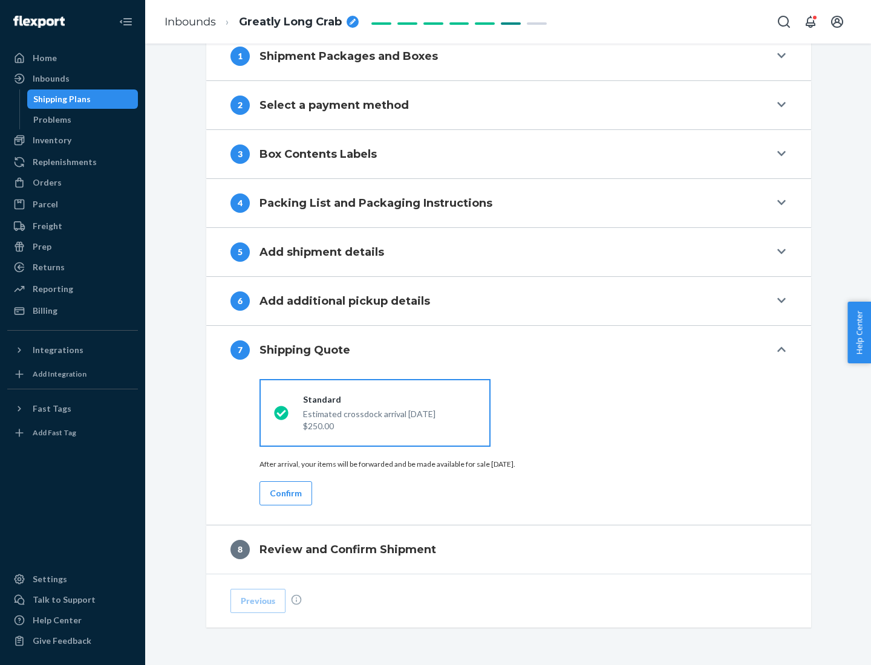
scroll to position [501, 0]
